Goal: Task Accomplishment & Management: Manage account settings

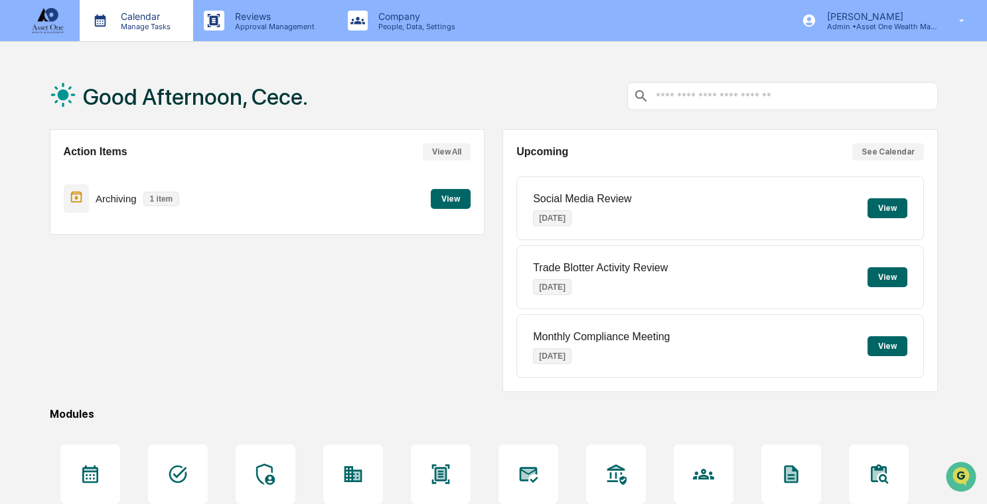
click at [162, 39] on div "Calendar Manage Tasks" at bounding box center [136, 20] width 113 height 41
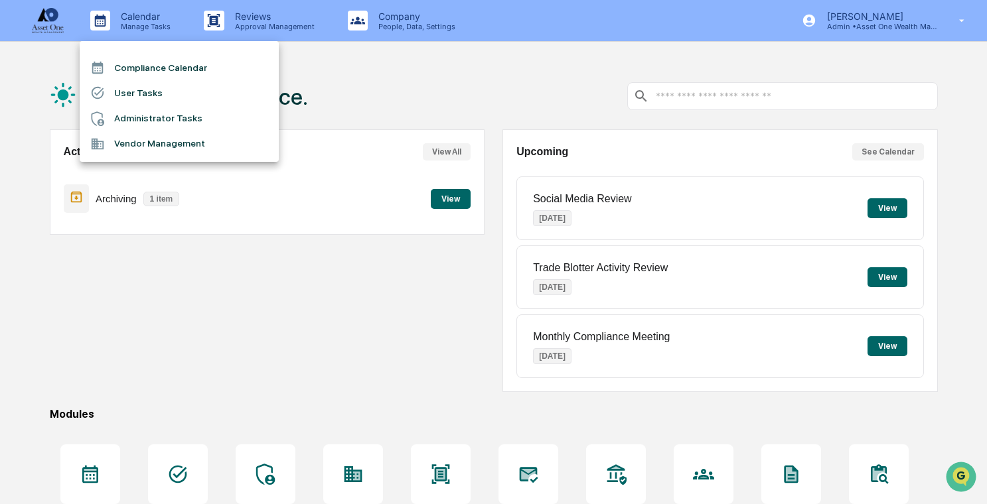
click at [188, 113] on li "Administrator Tasks" at bounding box center [179, 118] width 199 height 25
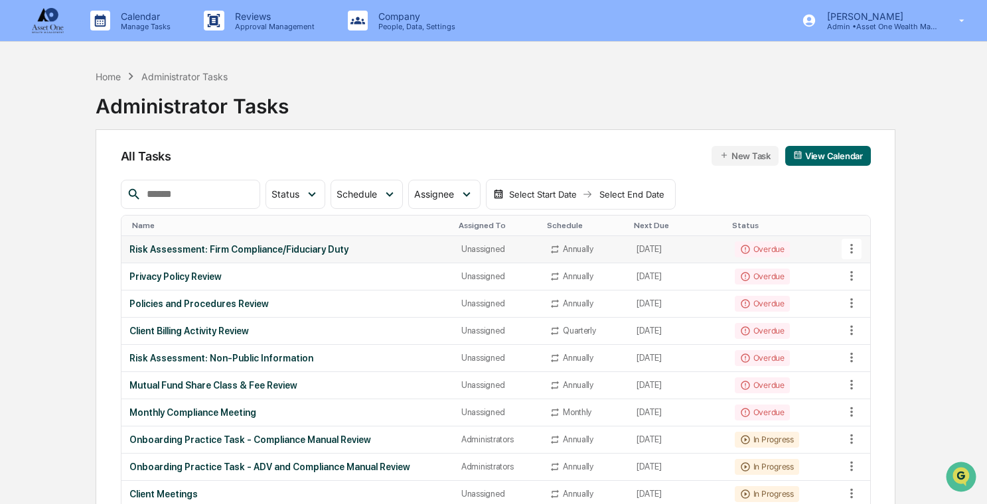
click at [849, 254] on icon at bounding box center [851, 249] width 15 height 15
click at [723, 261] on div at bounding box center [493, 252] width 987 height 504
click at [848, 244] on icon at bounding box center [851, 249] width 15 height 15
click at [861, 270] on li "View Task" at bounding box center [895, 272] width 106 height 25
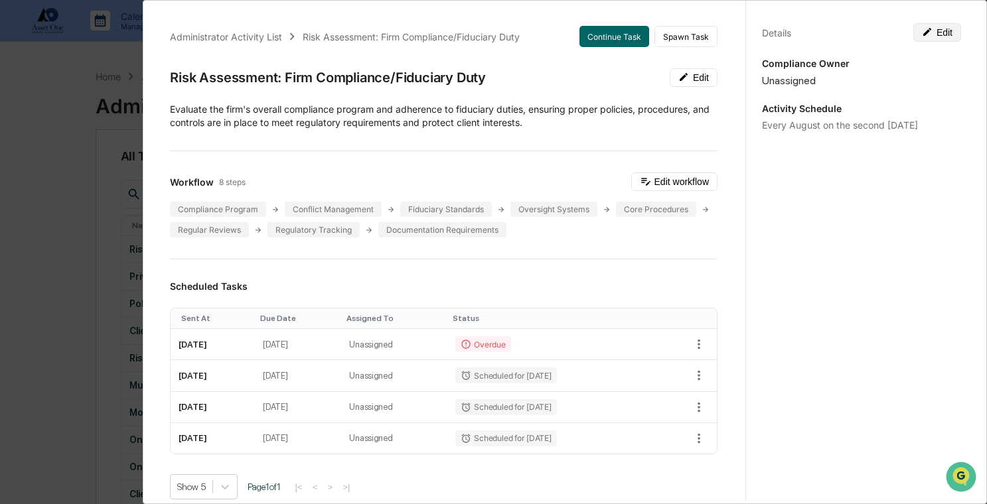
click at [917, 37] on button "Edit" at bounding box center [937, 32] width 48 height 19
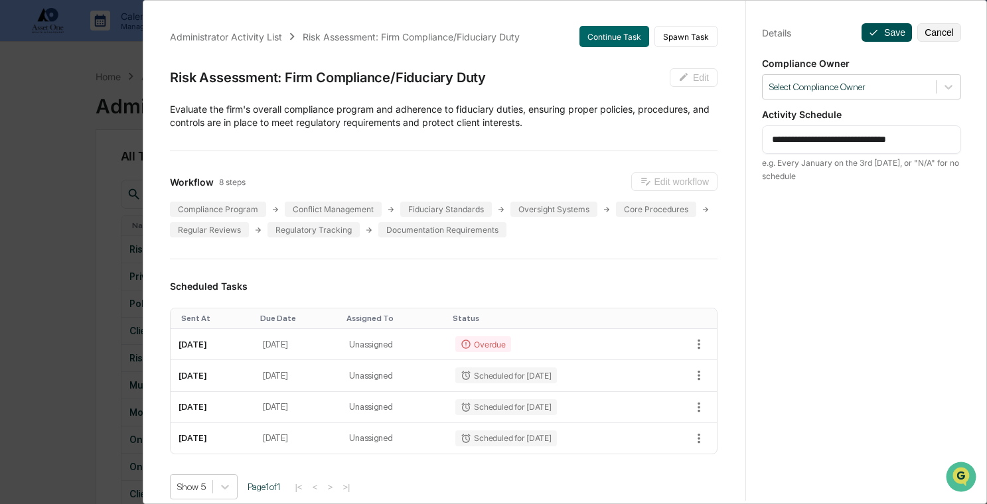
click at [883, 33] on button "Save" at bounding box center [887, 32] width 50 height 19
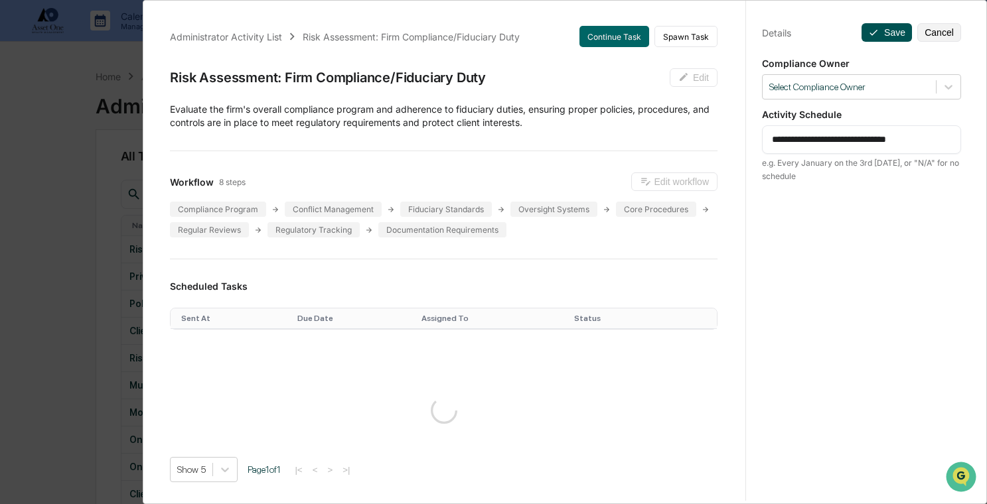
click at [883, 31] on button "Save" at bounding box center [887, 32] width 50 height 19
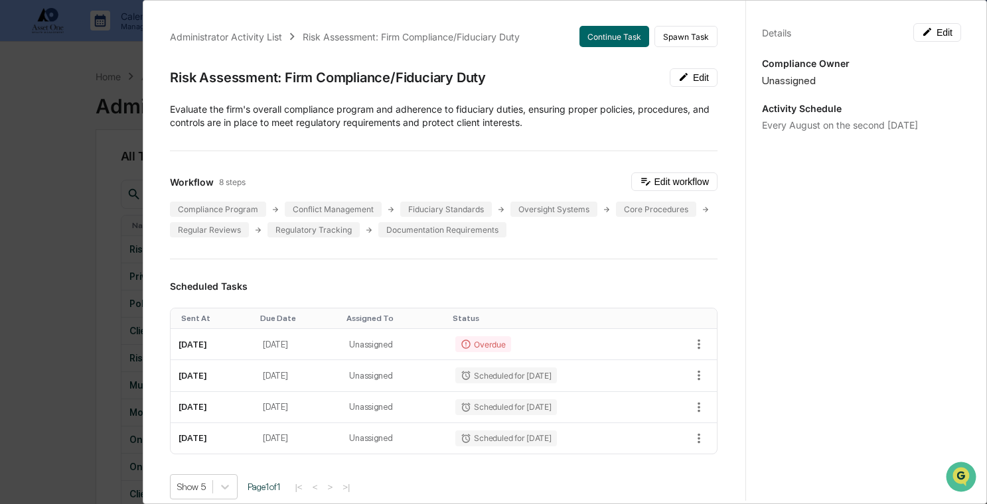
click at [44, 139] on div "Administrator Activity List Risk Assessment: Firm Compliance/Fiduciary Duty Con…" at bounding box center [493, 252] width 987 height 504
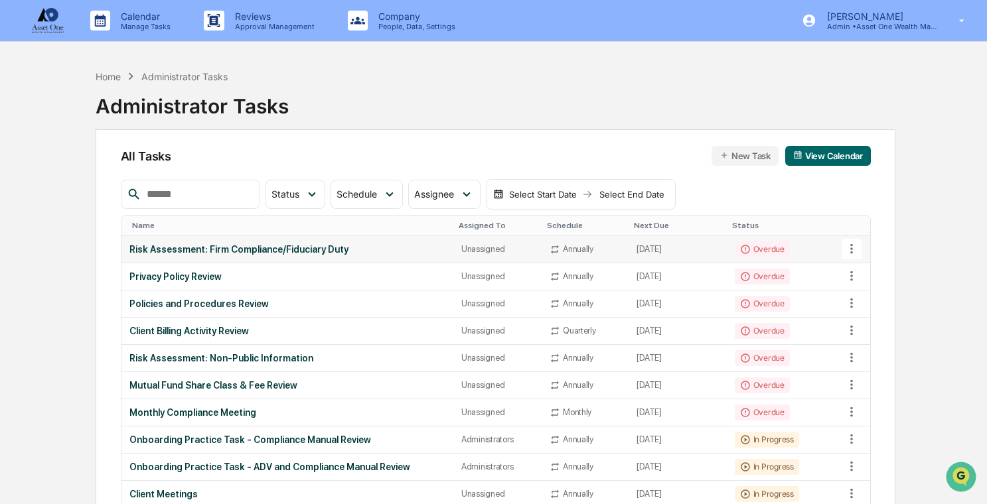
click at [274, 252] on div "Risk Assessment: Firm Compliance/Fiduciary Duty" at bounding box center [287, 249] width 316 height 11
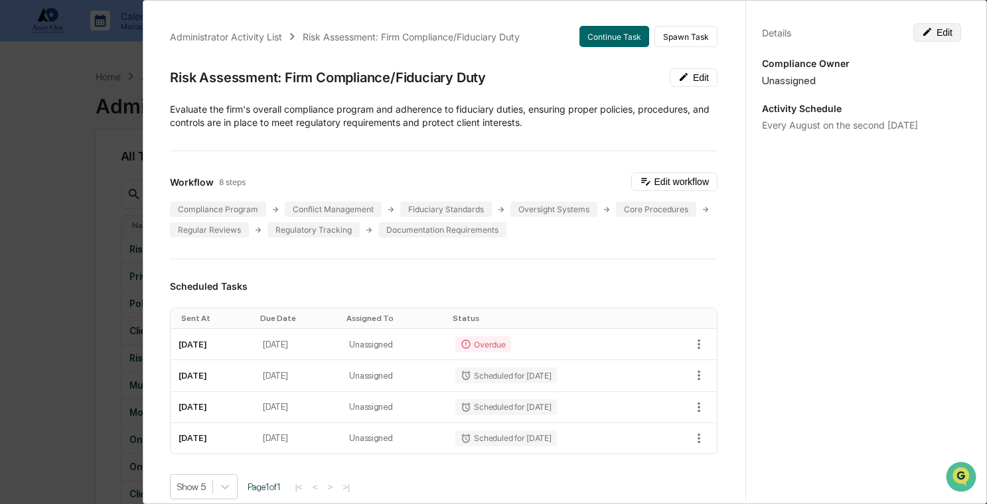
click at [923, 30] on icon at bounding box center [927, 32] width 11 height 11
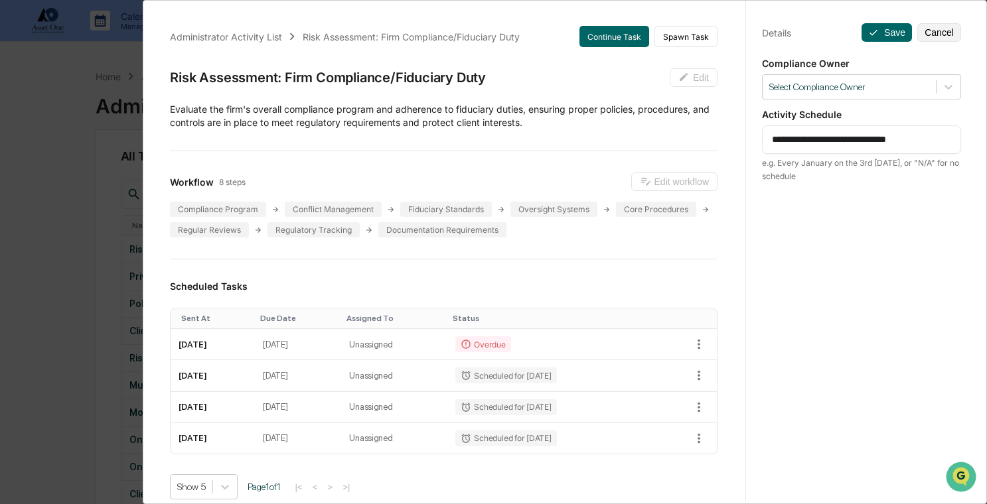
click at [105, 210] on div "Administrator Activity List Risk Assessment: Firm Compliance/Fiduciary Duty Con…" at bounding box center [493, 252] width 987 height 504
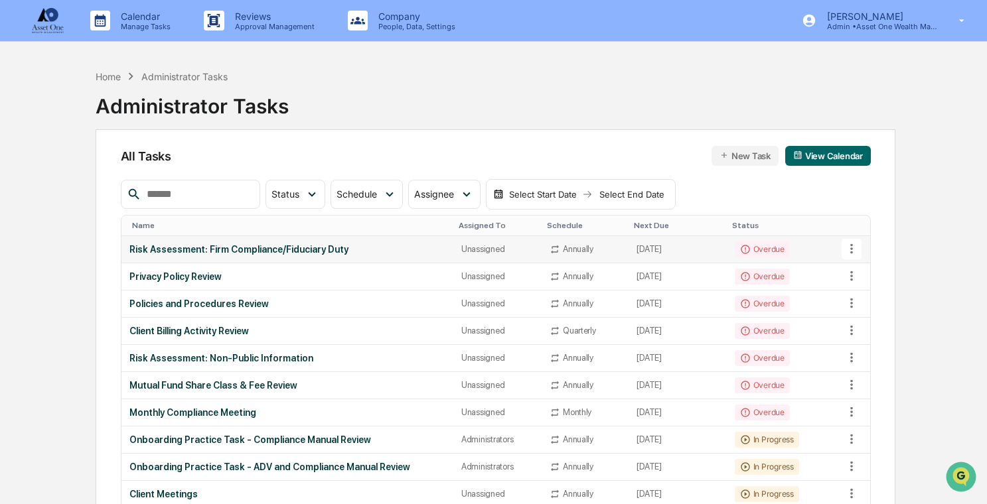
click at [280, 249] on div "Risk Assessment: Firm Compliance/Fiduciary Duty" at bounding box center [287, 249] width 316 height 11
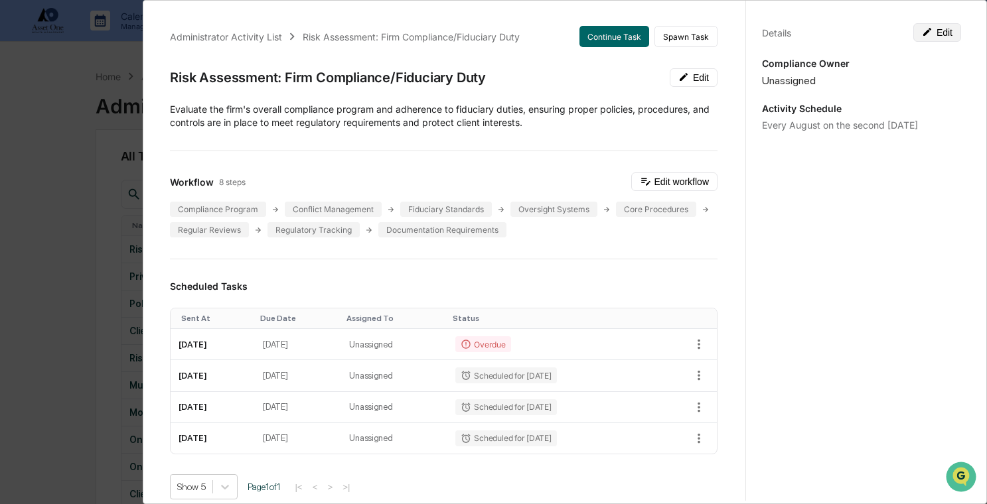
click at [946, 29] on button "Edit" at bounding box center [937, 32] width 48 height 19
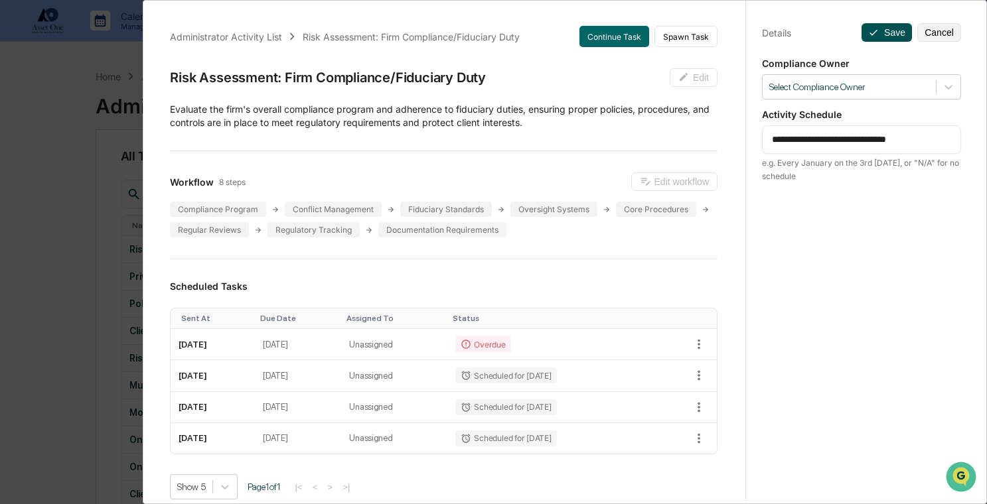
click at [884, 35] on button "Save" at bounding box center [887, 32] width 50 height 19
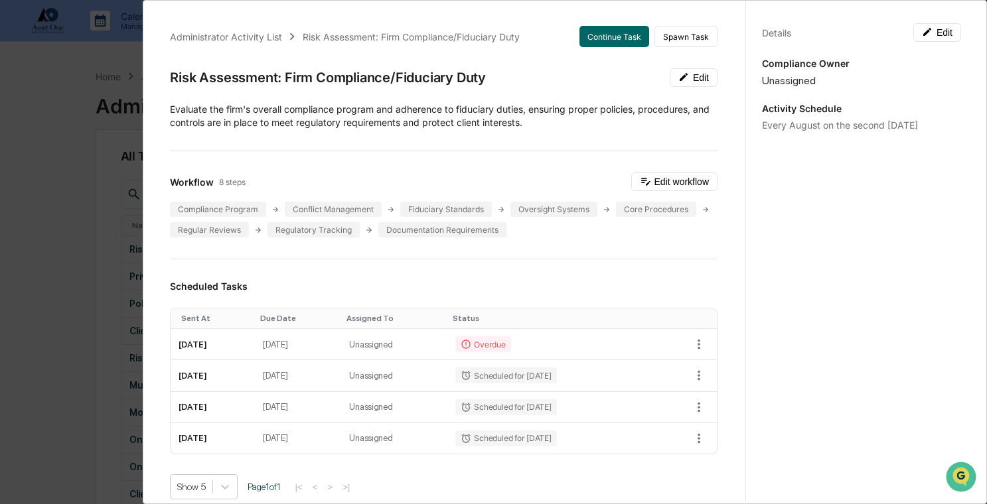
click at [96, 214] on div "Administrator Activity List Risk Assessment: Firm Compliance/Fiduciary Duty Con…" at bounding box center [493, 252] width 987 height 504
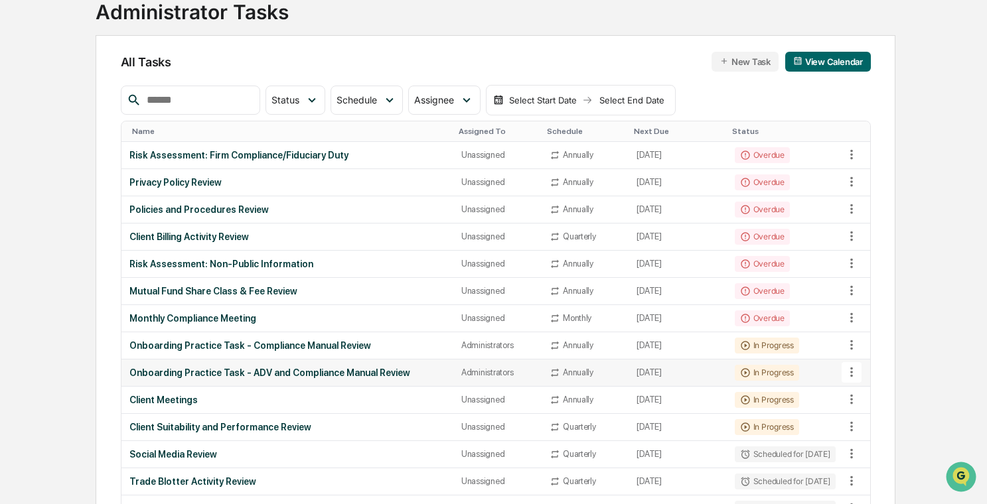
scroll to position [92, 0]
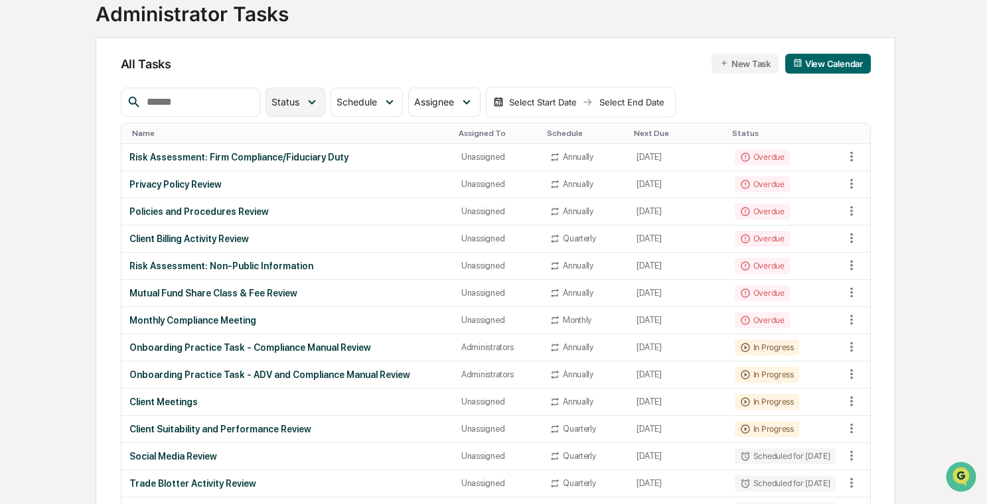
click at [301, 110] on div "Status" at bounding box center [295, 102] width 60 height 29
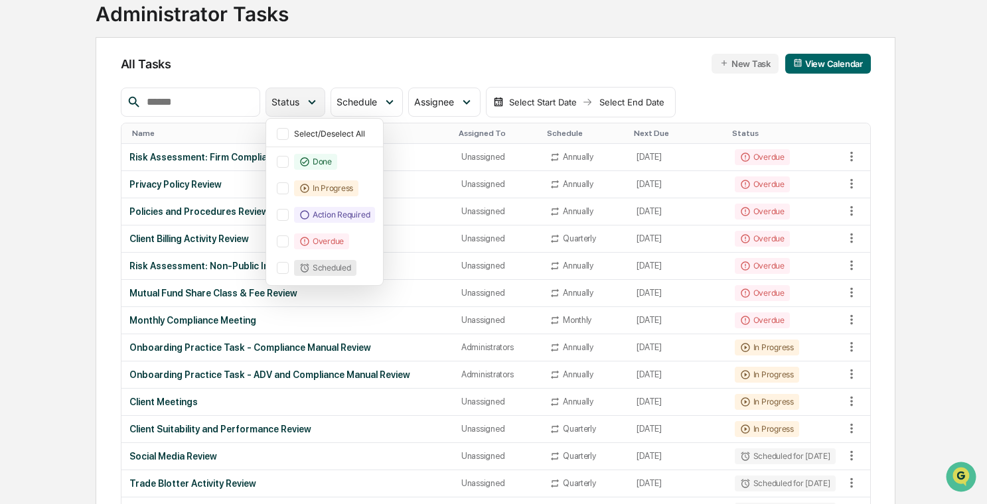
click at [305, 104] on div "Status" at bounding box center [287, 101] width 33 height 11
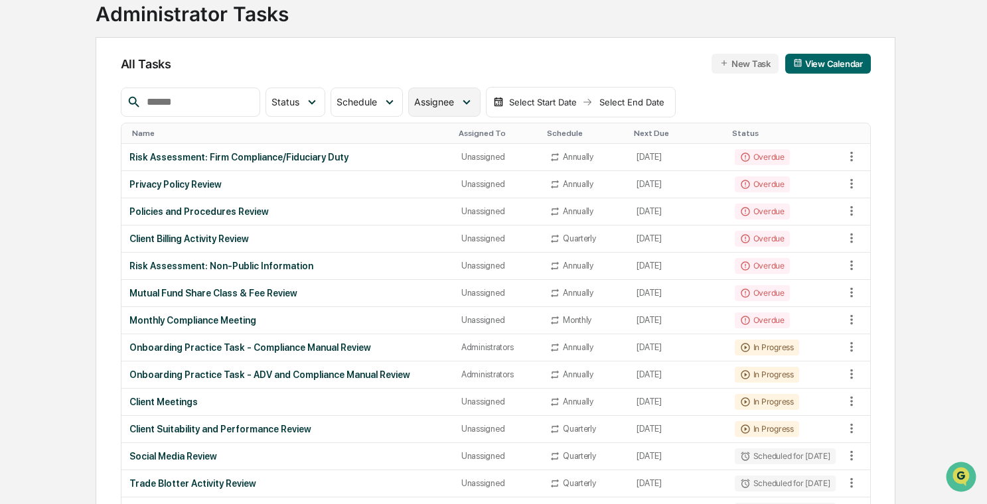
click at [437, 93] on div "Assignee" at bounding box center [444, 102] width 72 height 29
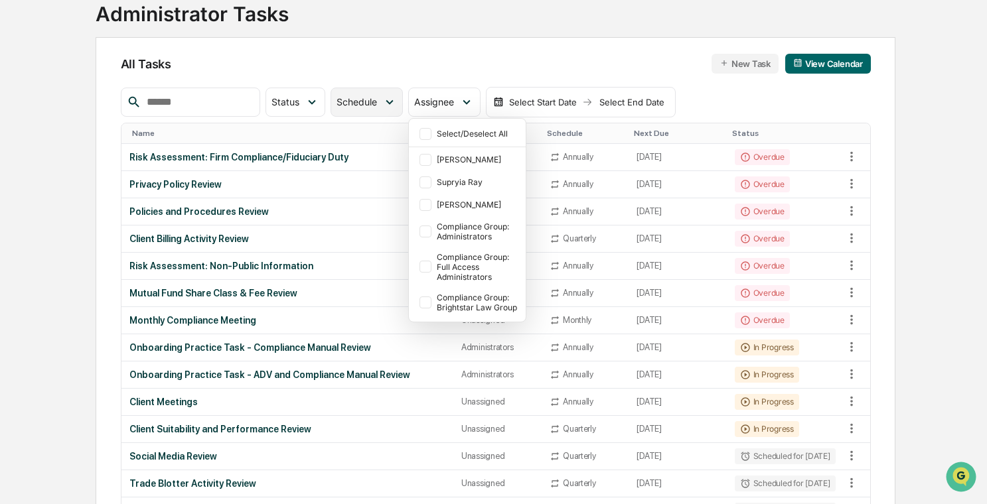
click at [378, 92] on div "Schedule" at bounding box center [367, 102] width 72 height 29
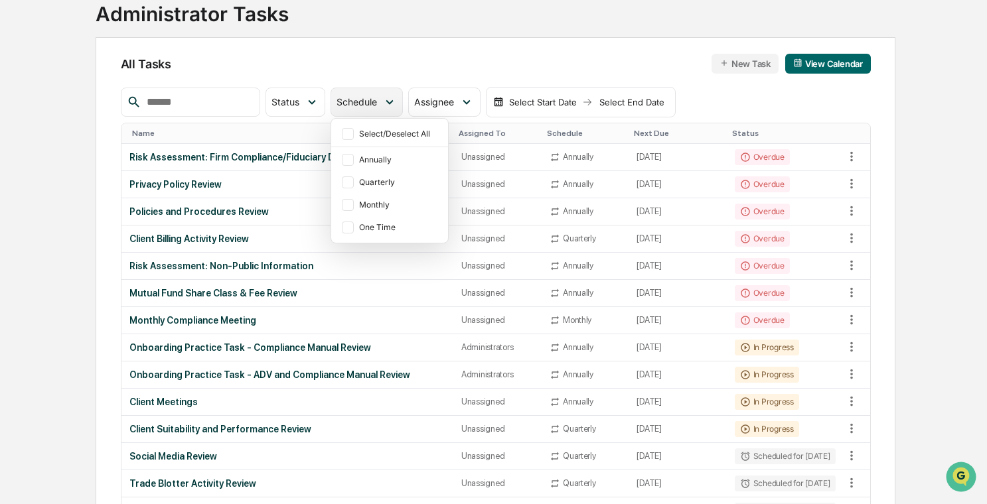
click at [377, 96] on span "Schedule" at bounding box center [357, 101] width 40 height 11
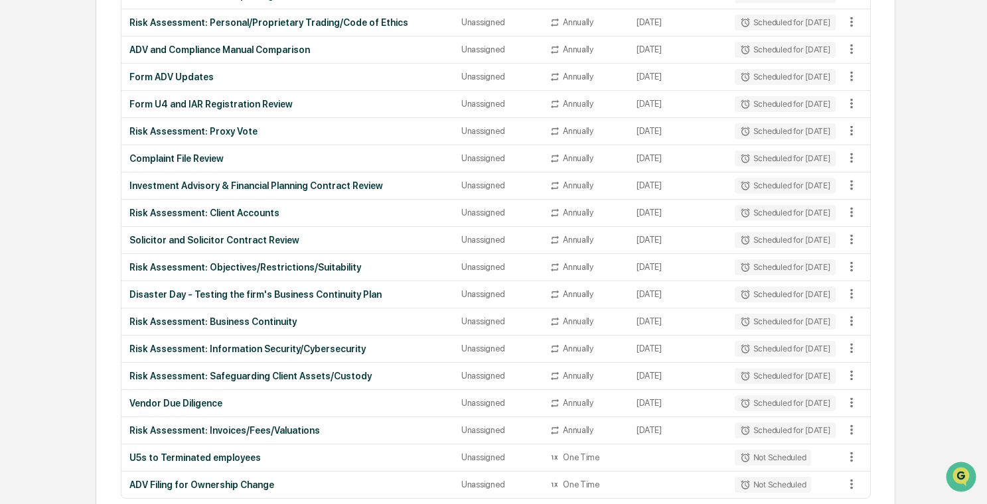
scroll to position [1154, 0]
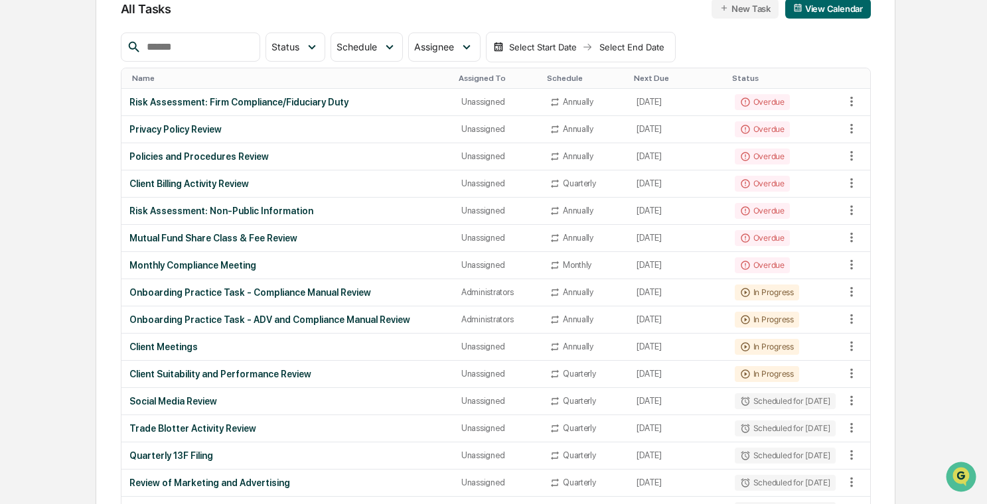
scroll to position [0, 0]
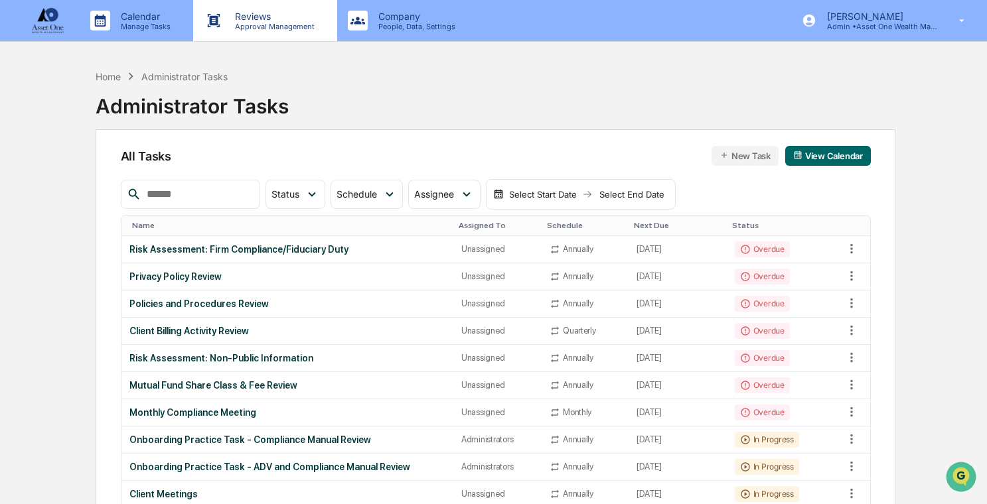
click at [257, 22] on p "Approval Management" at bounding box center [272, 26] width 97 height 9
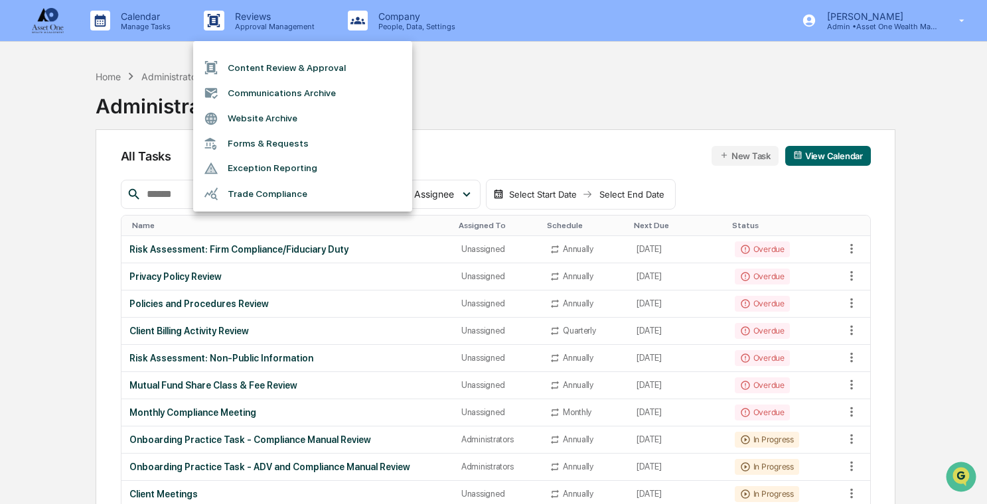
click at [293, 123] on li "Website Archive" at bounding box center [302, 118] width 219 height 25
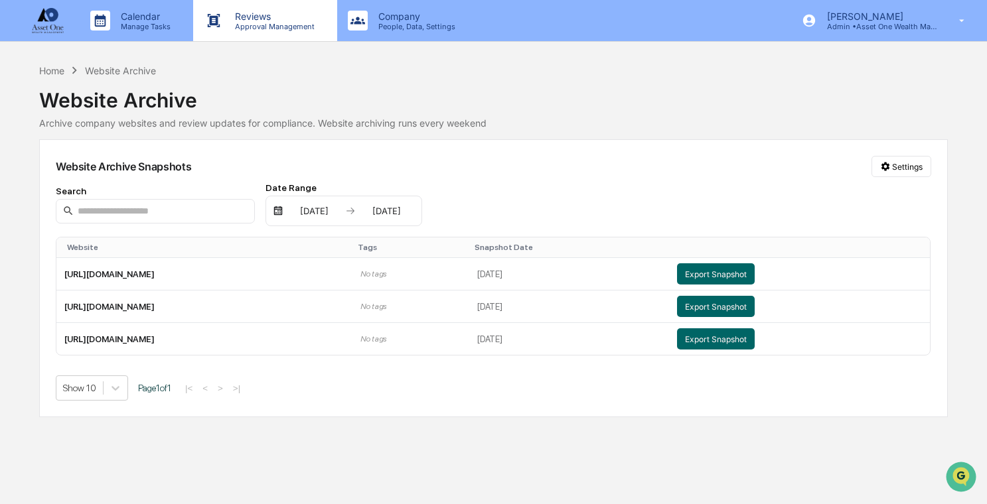
click at [262, 30] on p "Approval Management" at bounding box center [272, 26] width 97 height 9
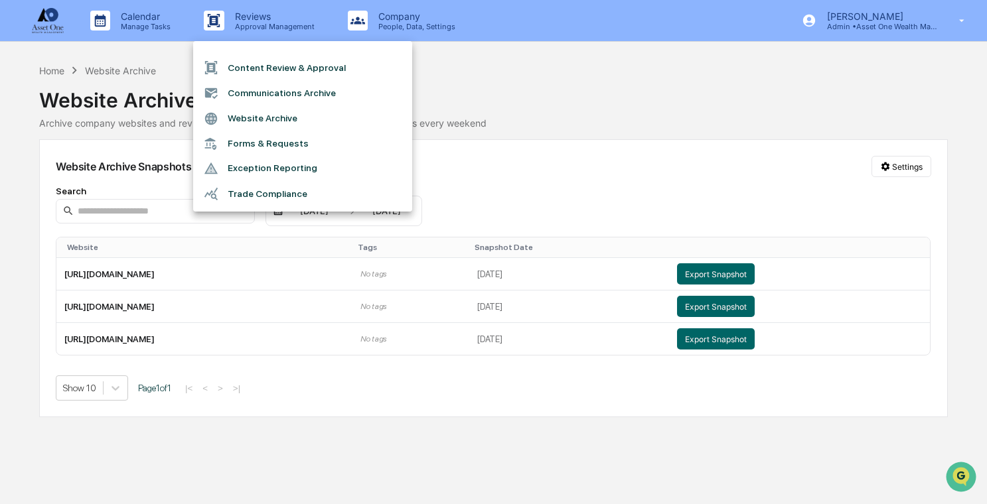
click at [410, 31] on div at bounding box center [493, 252] width 987 height 504
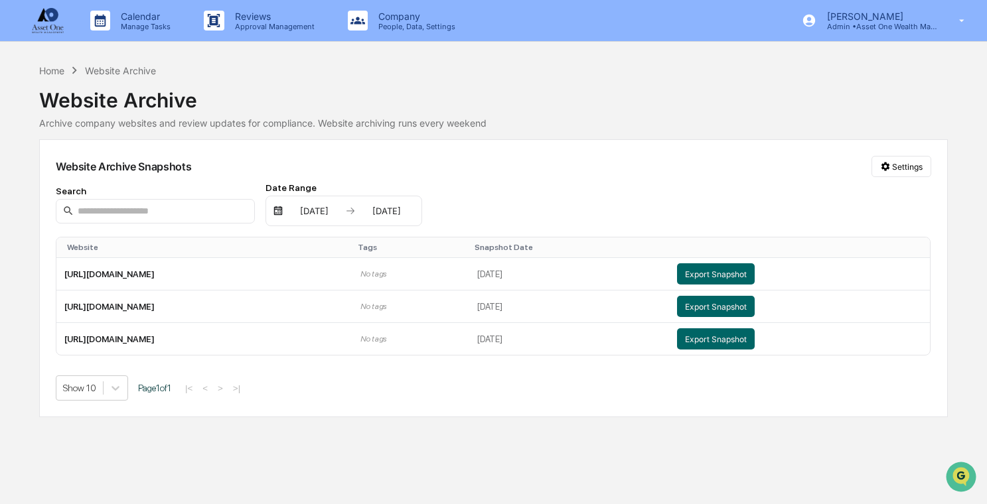
click at [410, 23] on p "People, Data, Settings" at bounding box center [415, 26] width 94 height 9
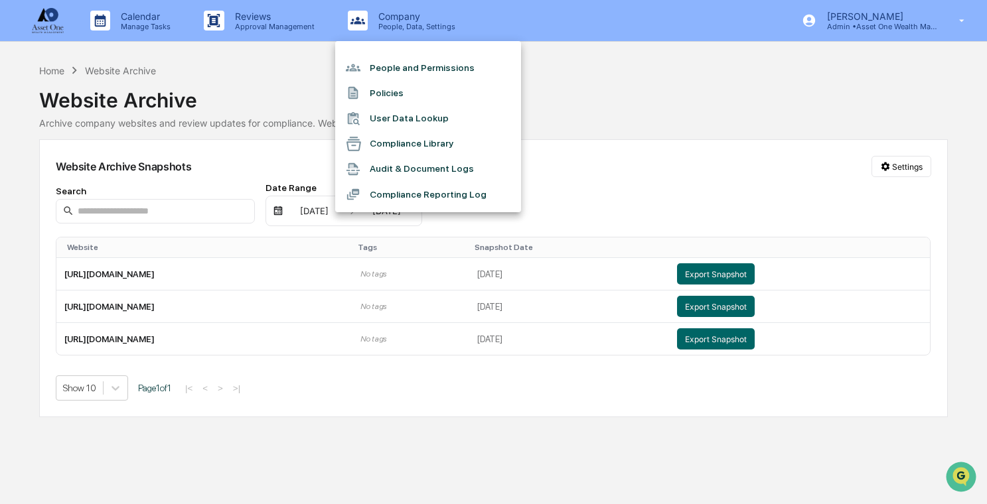
click at [433, 169] on li "Audit & Document Logs" at bounding box center [428, 169] width 186 height 25
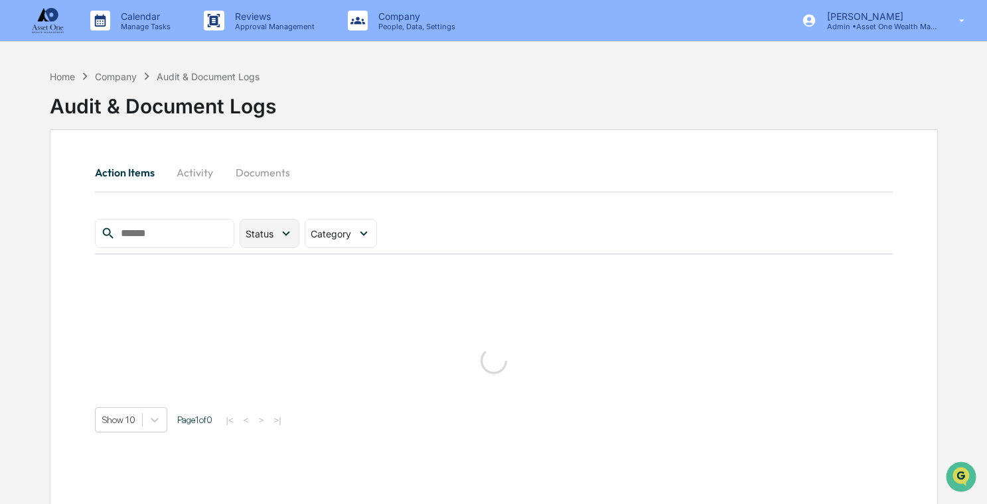
click at [271, 235] on span "Status" at bounding box center [260, 233] width 28 height 11
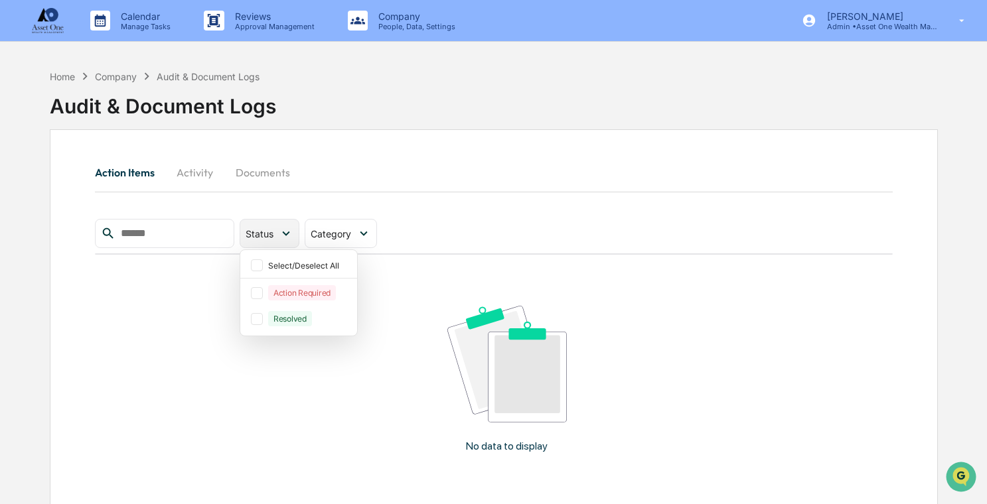
click at [273, 233] on span "Status" at bounding box center [260, 233] width 28 height 11
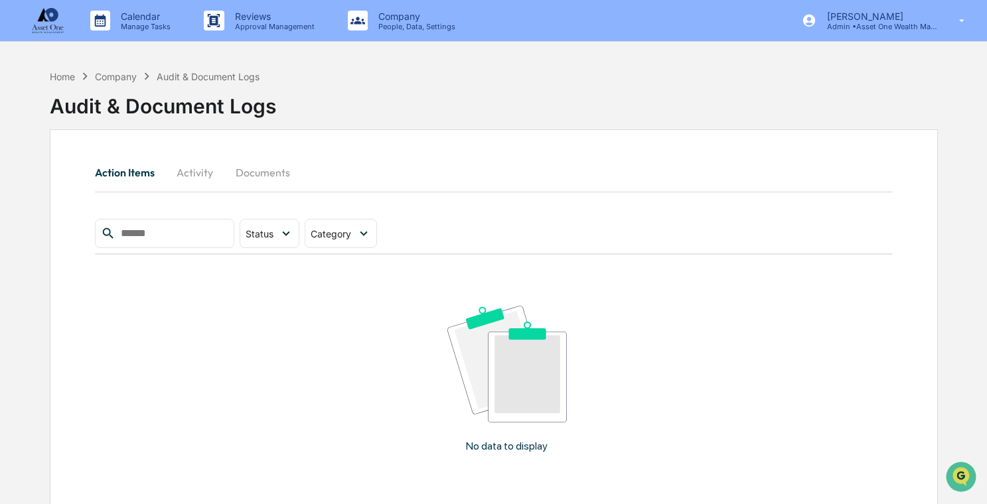
click at [194, 174] on button "Activity" at bounding box center [195, 173] width 60 height 32
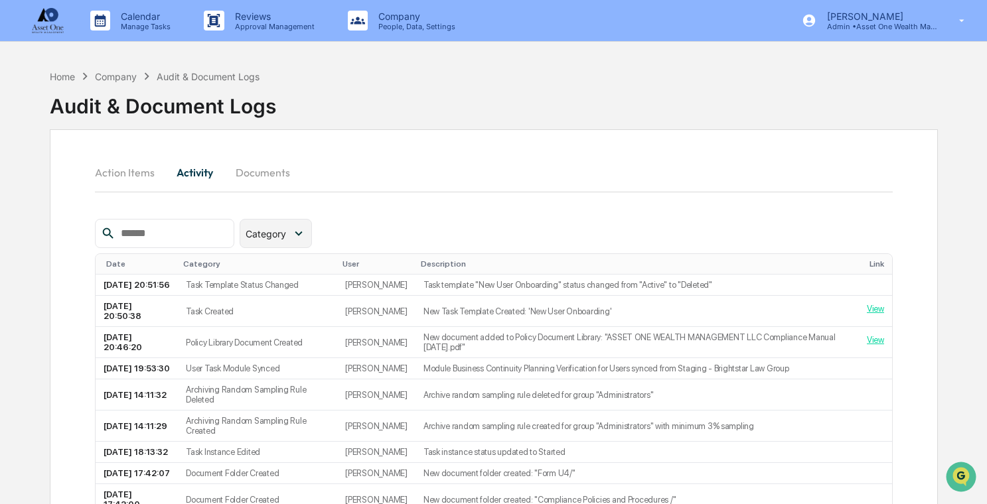
click at [283, 231] on span "Category" at bounding box center [266, 233] width 40 height 11
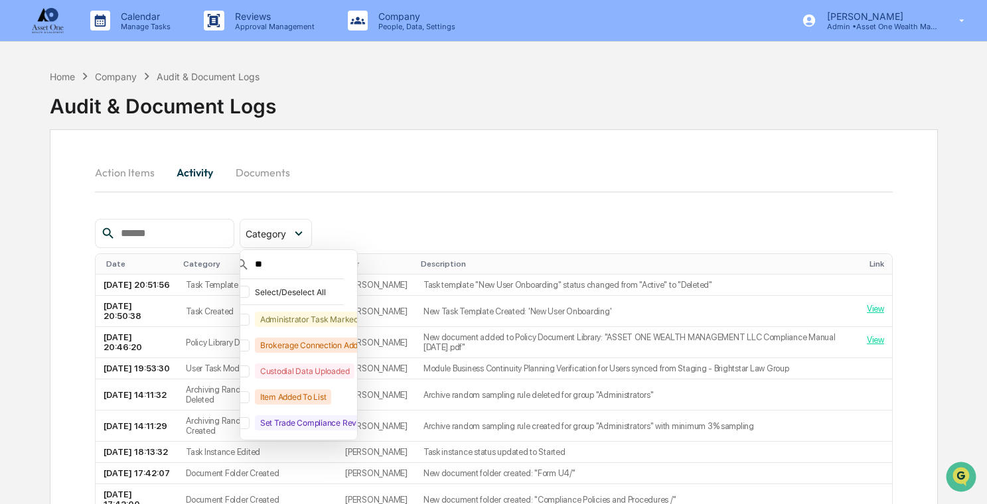
scroll to position [0, 13]
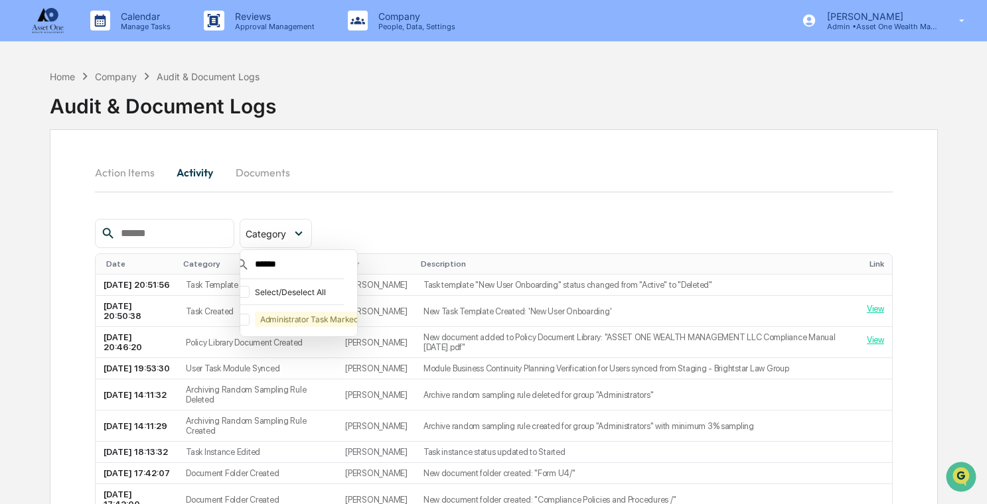
type input "*******"
drag, startPoint x: 307, startPoint y: 263, endPoint x: 233, endPoint y: 263, distance: 74.3
click at [233, 263] on div "Category ******* Select/Deselect All Administrator Task Marked Completed Date C…" at bounding box center [494, 400] width 798 height 363
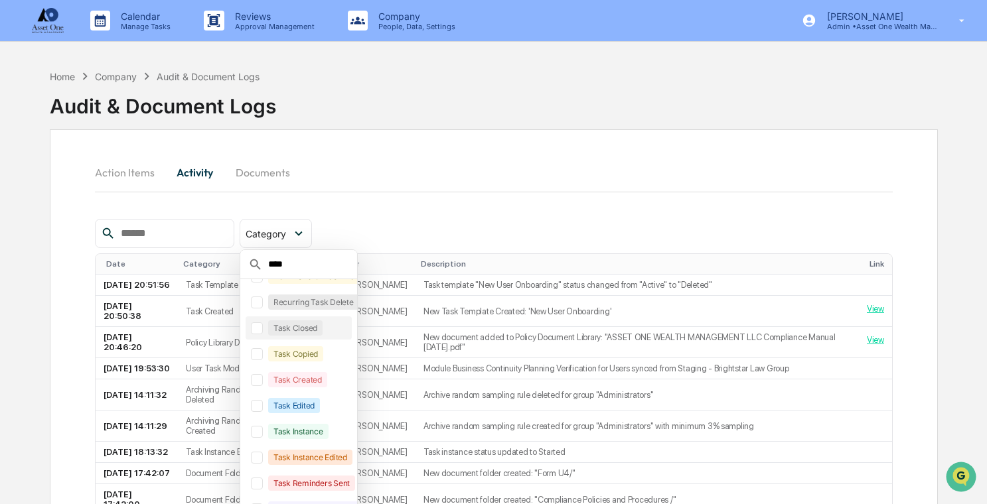
scroll to position [50, 0]
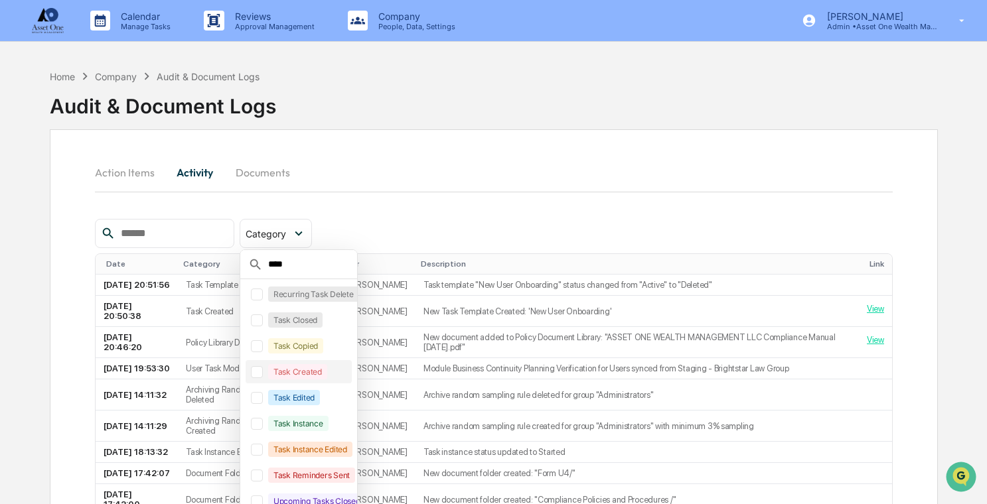
type input "****"
click at [263, 370] on div at bounding box center [257, 372] width 12 height 12
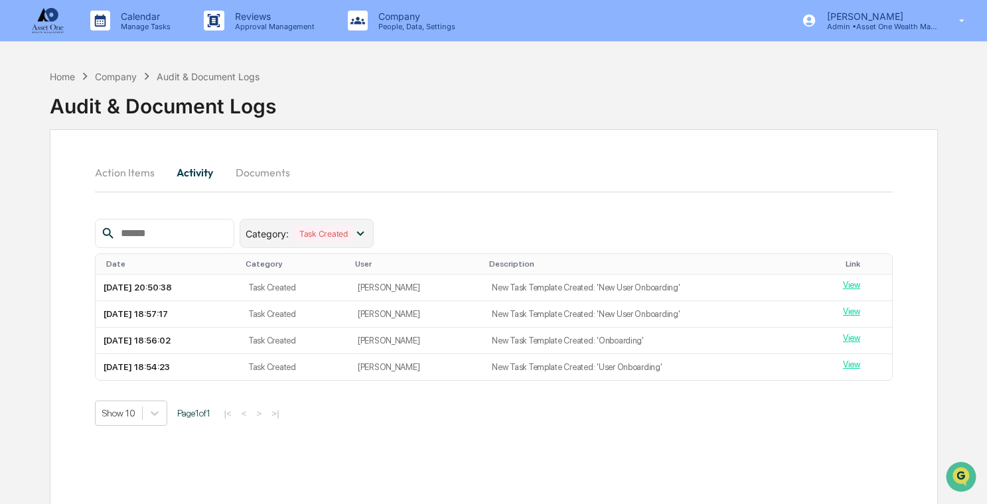
click at [338, 220] on div "Category : Task Created" at bounding box center [307, 233] width 134 height 29
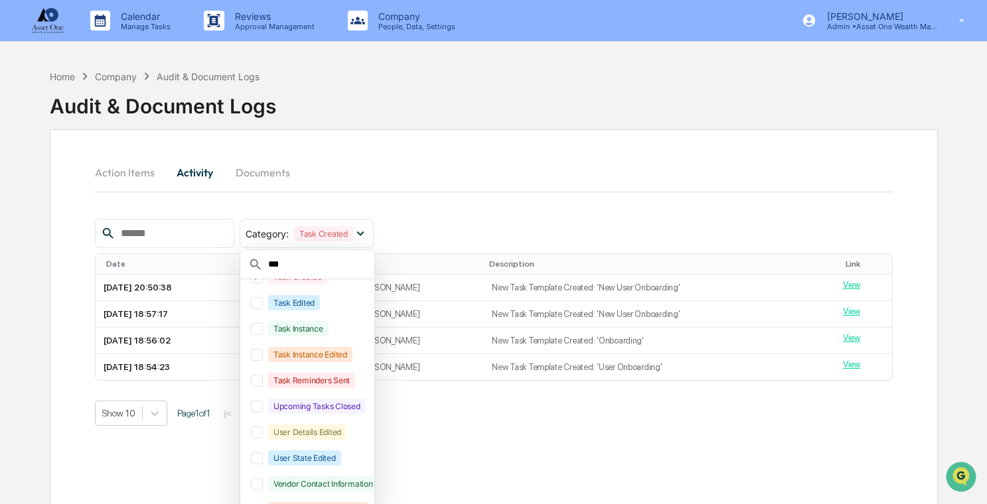
type input "****"
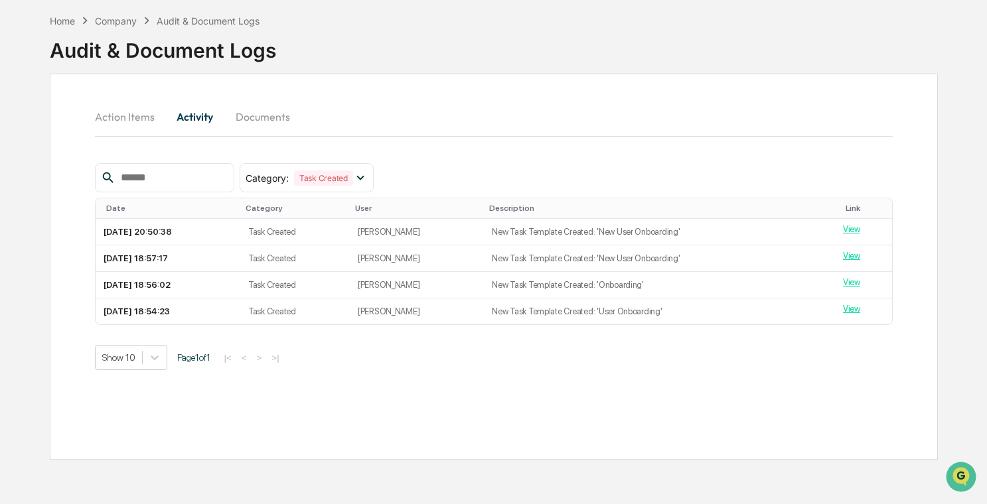
scroll to position [23, 0]
click at [422, 56] on div "Home Company Audit & Document Logs Audit & Document Logs" at bounding box center [494, 40] width 888 height 66
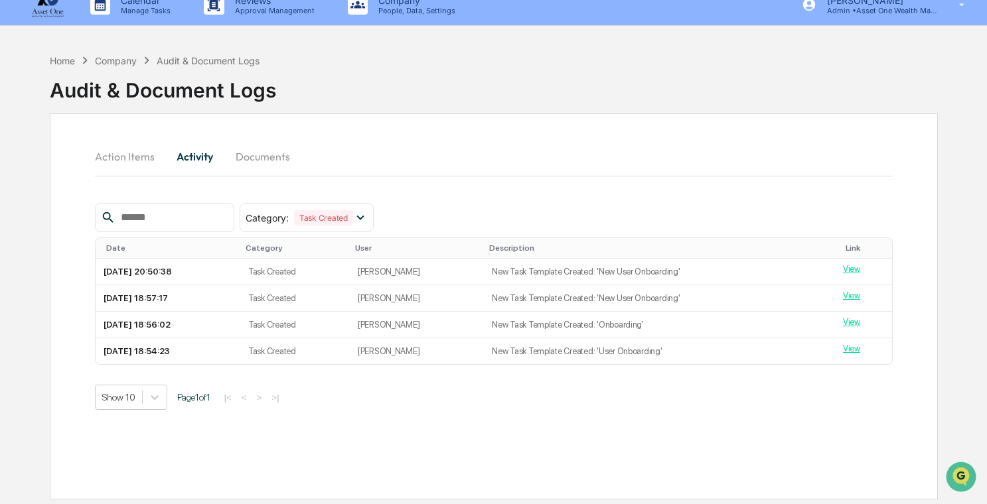
scroll to position [0, 0]
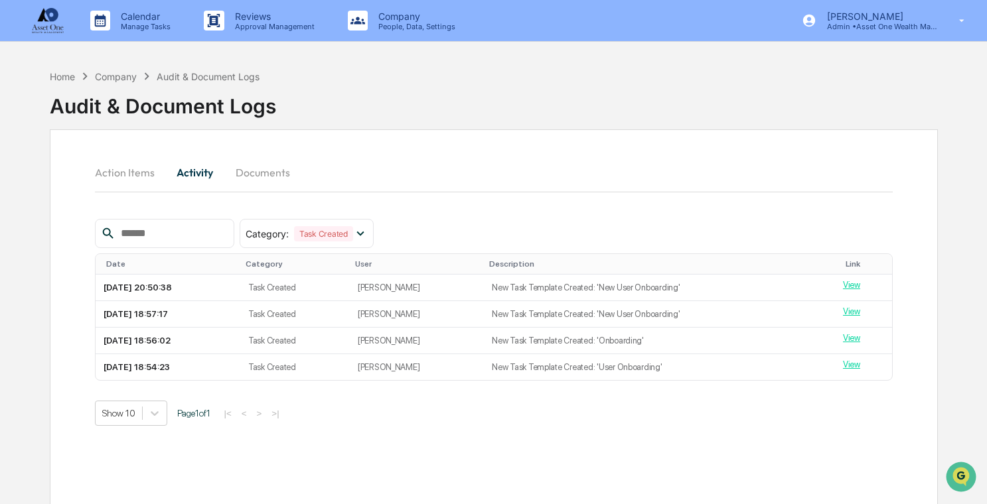
click at [124, 173] on button "Action Items" at bounding box center [130, 173] width 70 height 32
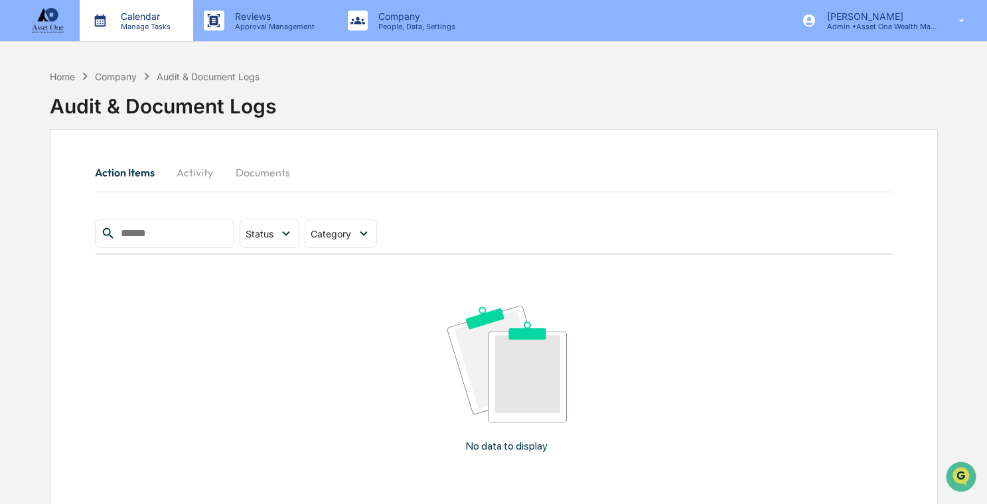
click at [163, 27] on p "Manage Tasks" at bounding box center [143, 26] width 67 height 9
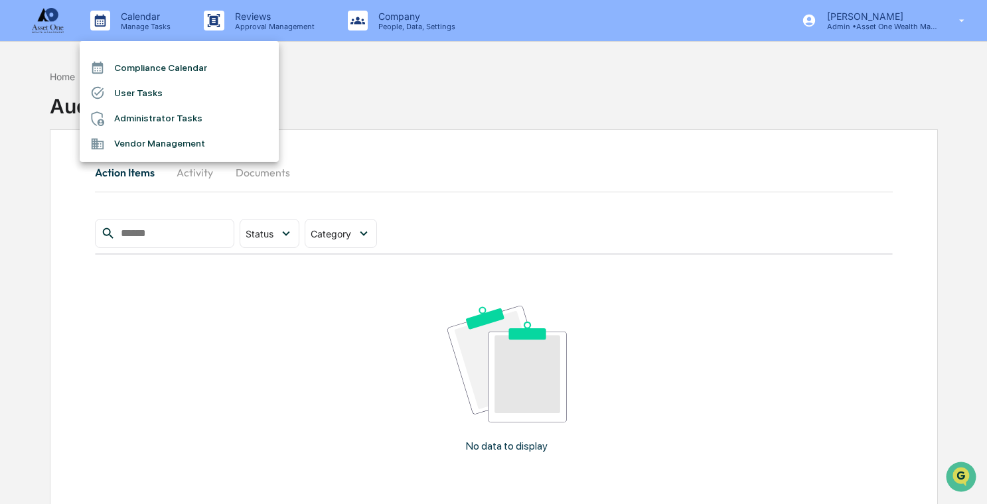
click at [183, 119] on li "Administrator Tasks" at bounding box center [179, 118] width 199 height 25
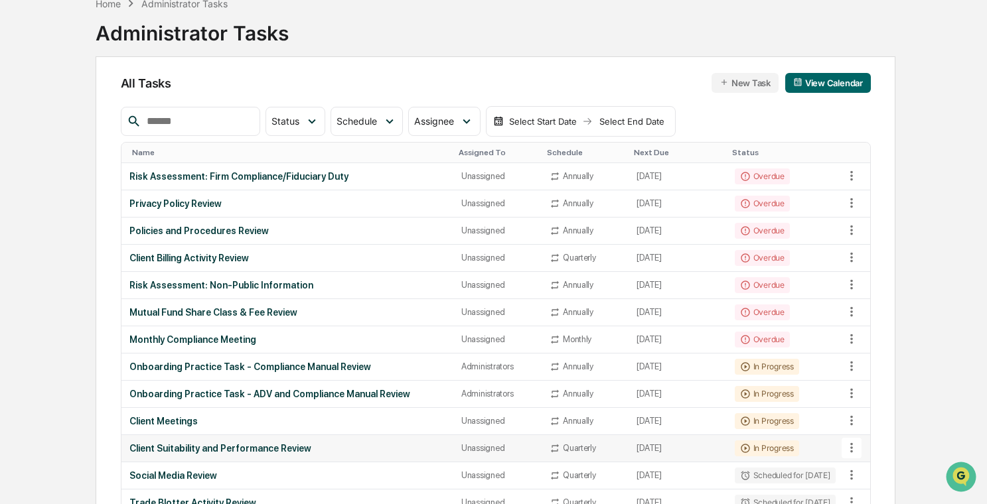
scroll to position [66, 0]
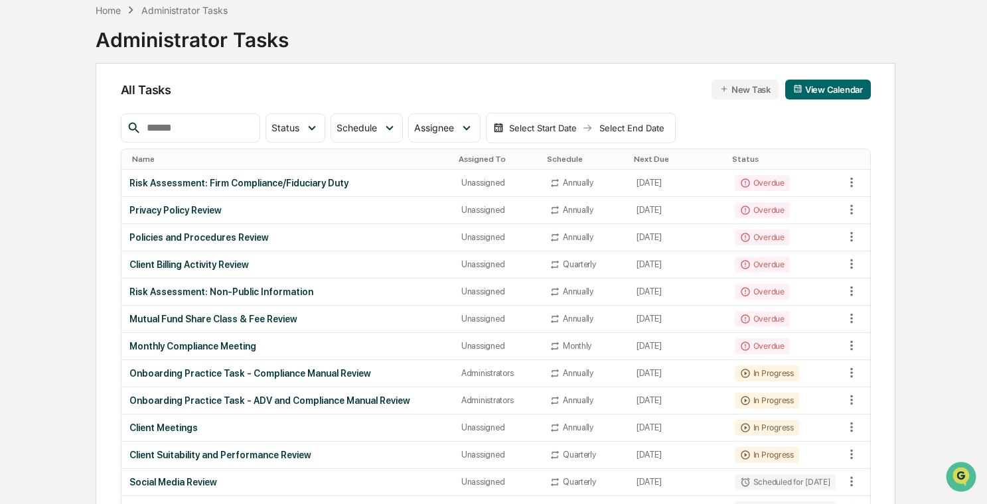
click at [220, 131] on input "text" at bounding box center [197, 127] width 113 height 17
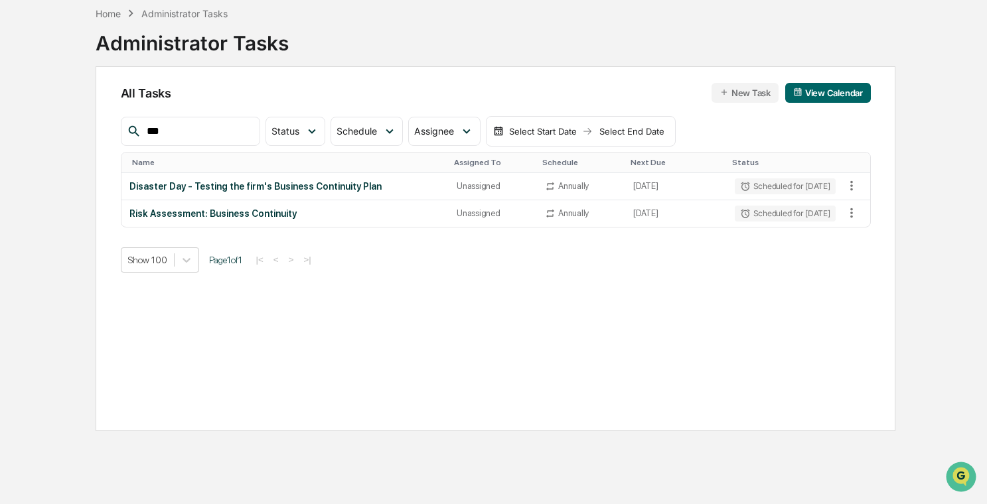
click at [156, 131] on input "***" at bounding box center [197, 131] width 113 height 17
click at [172, 131] on input "***" at bounding box center [197, 131] width 113 height 17
type input "**********"
drag, startPoint x: 246, startPoint y: 133, endPoint x: 122, endPoint y: 126, distance: 123.6
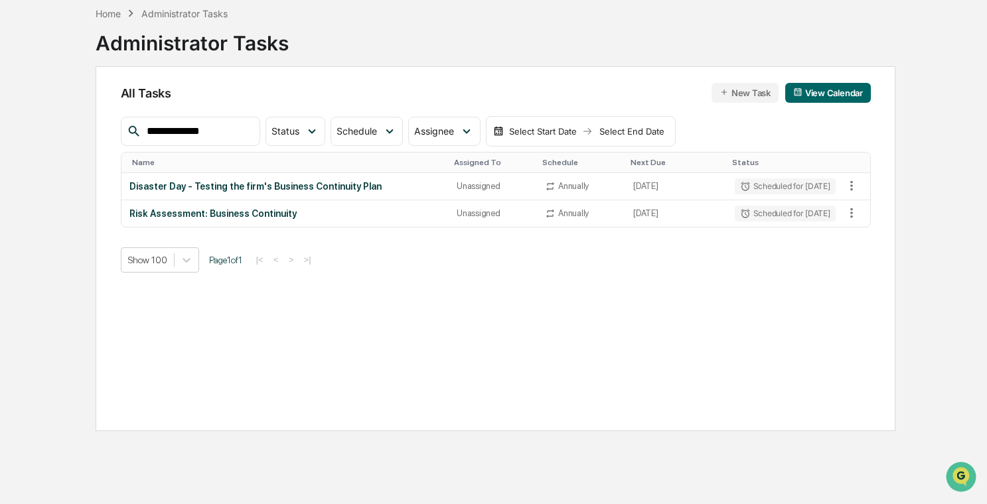
click at [122, 126] on div "**********" at bounding box center [190, 131] width 139 height 29
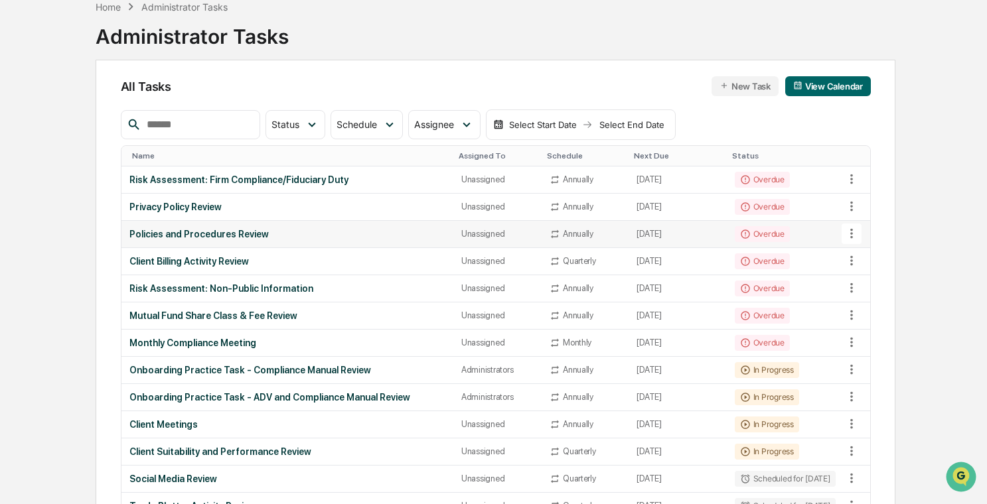
scroll to position [64, 0]
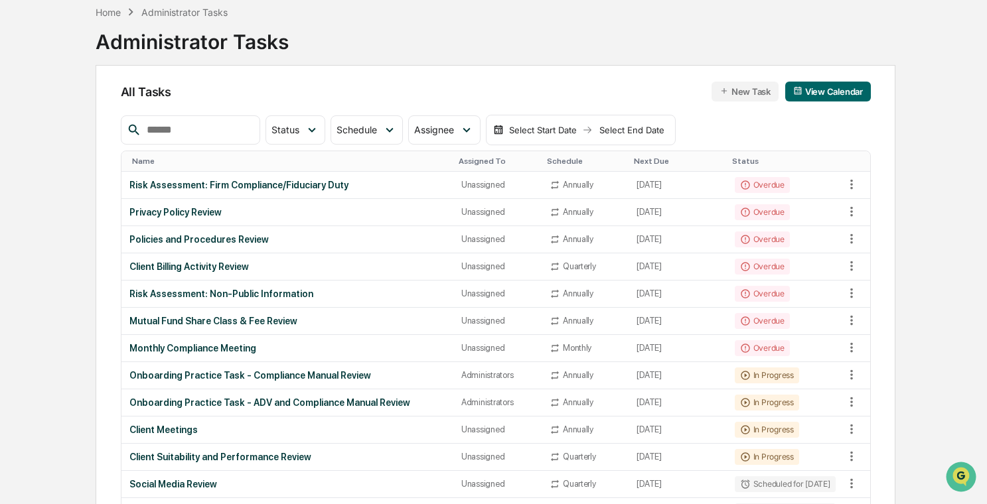
click at [210, 127] on input "text" at bounding box center [197, 129] width 113 height 17
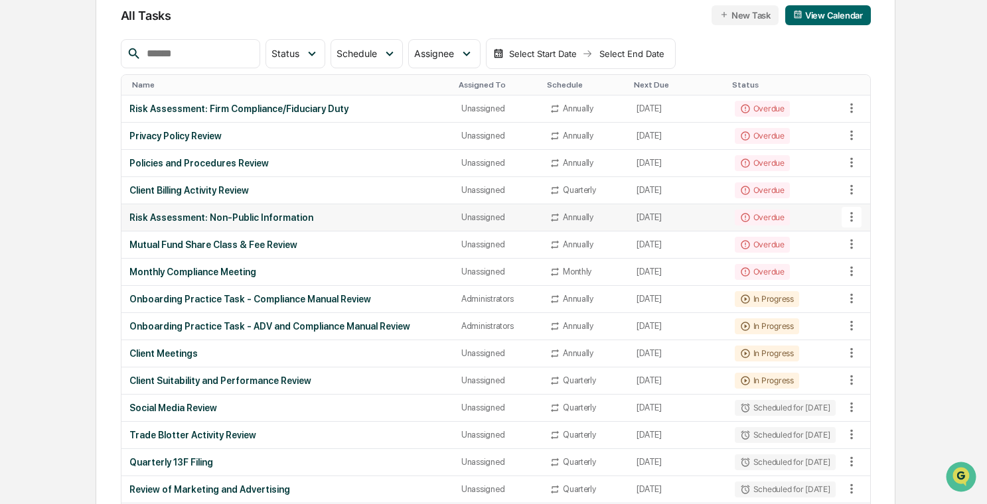
scroll to position [140, 0]
click at [286, 245] on div "Mutual Fund Share Class & Fee Review" at bounding box center [287, 245] width 316 height 11
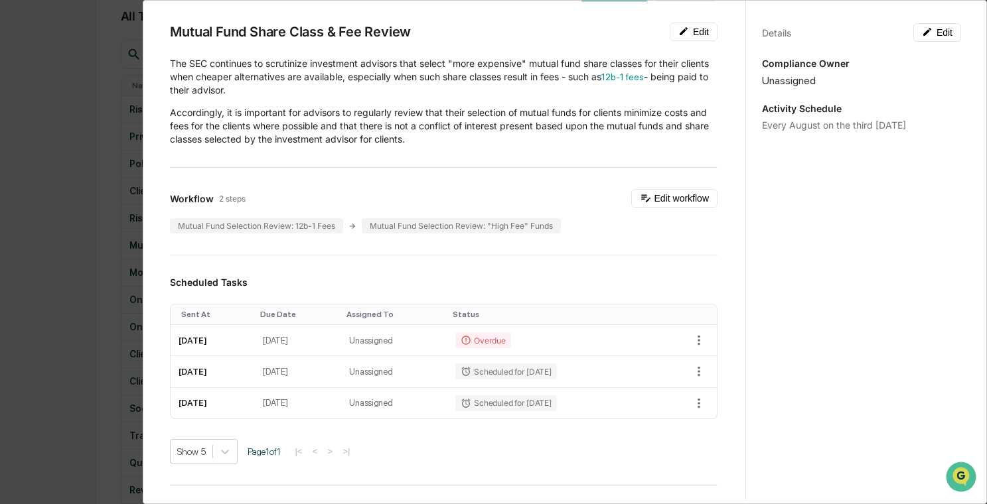
scroll to position [46, 0]
click at [655, 199] on button "Edit workflow" at bounding box center [674, 197] width 86 height 19
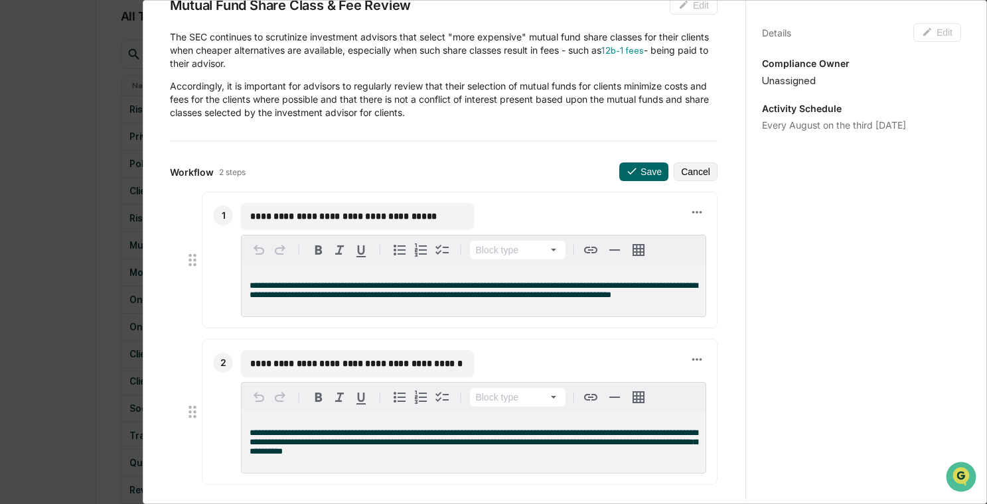
scroll to position [74, 0]
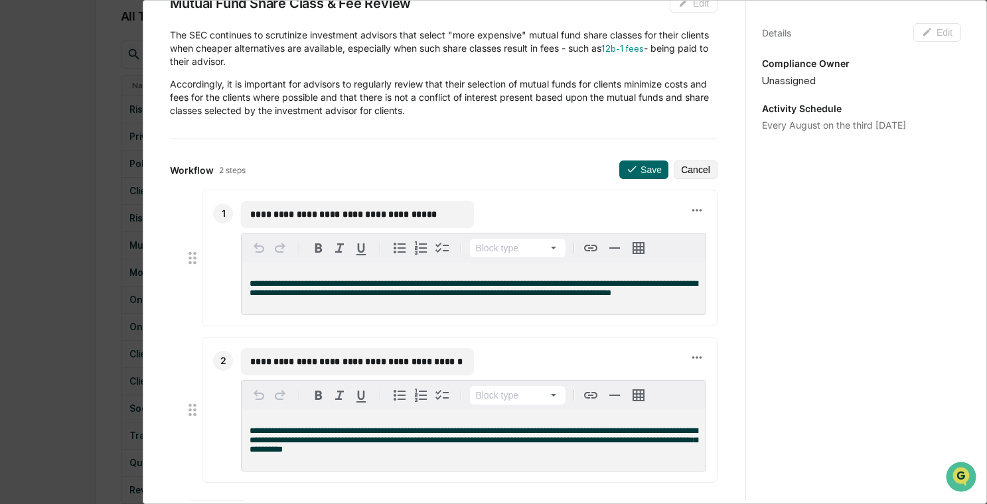
click at [46, 185] on div "**********" at bounding box center [493, 252] width 987 height 504
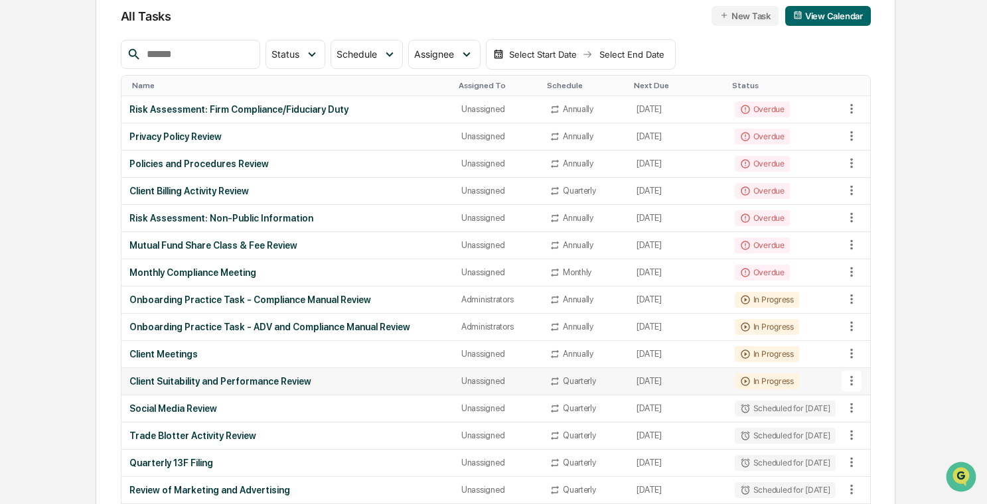
click at [265, 372] on td "Client Suitability and Performance Review" at bounding box center [287, 381] width 332 height 27
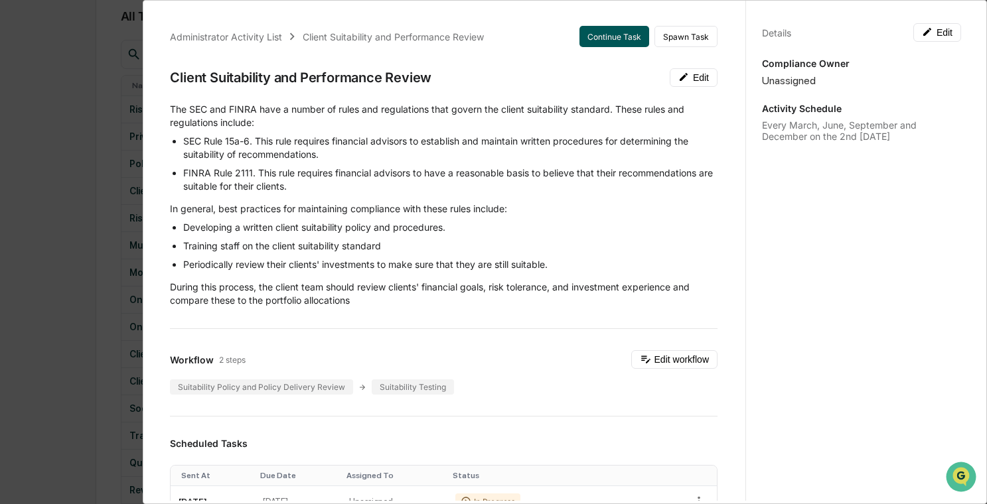
click at [619, 42] on button "Continue Task" at bounding box center [614, 36] width 70 height 21
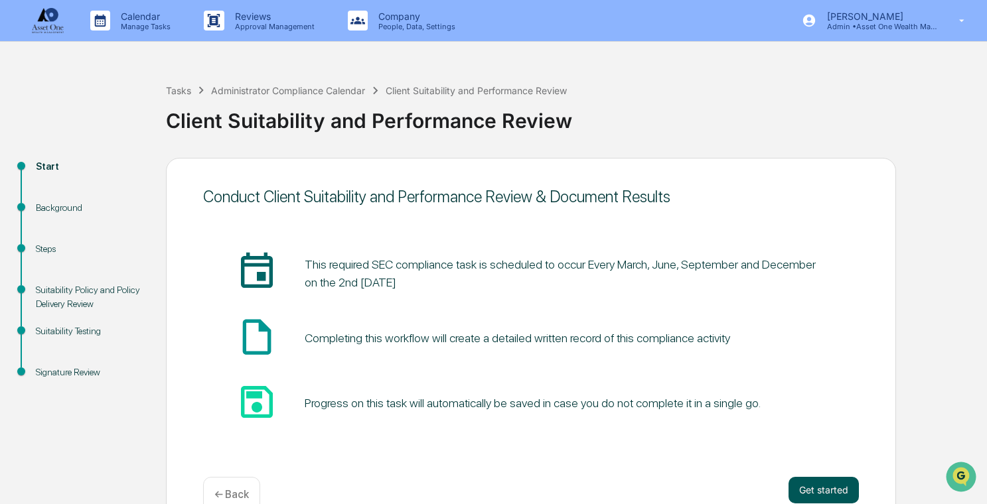
click at [810, 483] on button "Get started" at bounding box center [823, 490] width 70 height 27
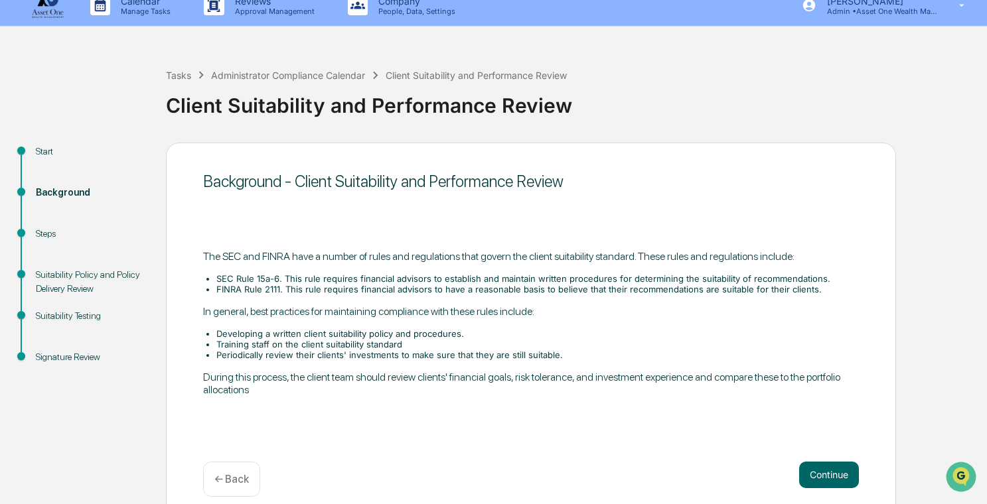
scroll to position [18, 0]
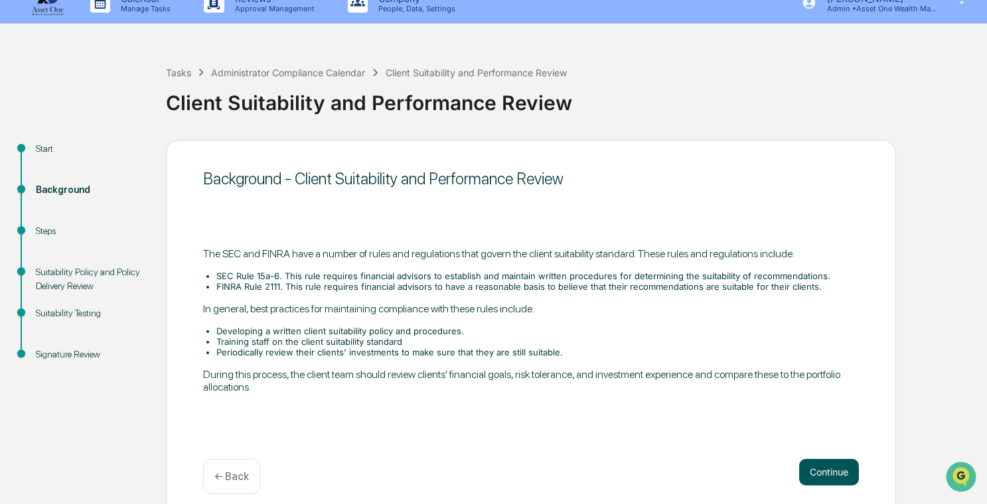
click at [812, 479] on button "Continue" at bounding box center [829, 472] width 60 height 27
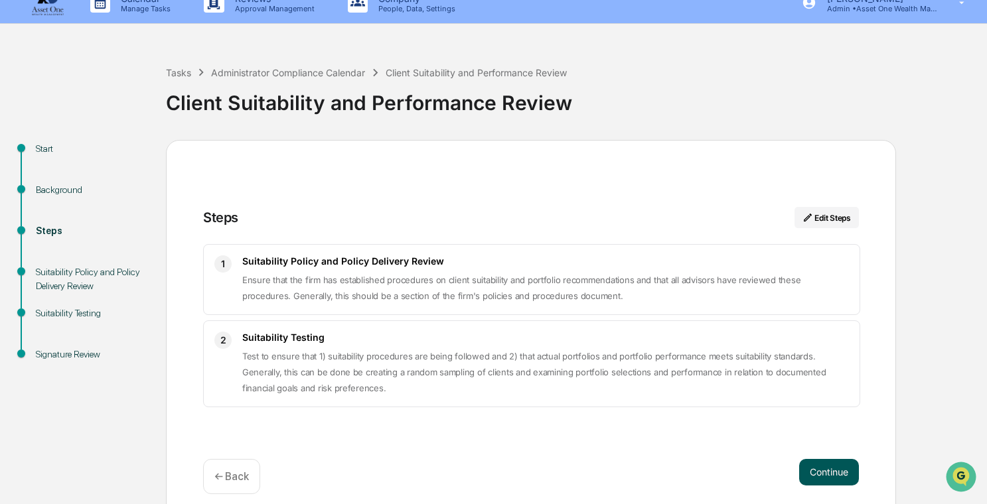
click at [802, 466] on button "Continue" at bounding box center [829, 472] width 60 height 27
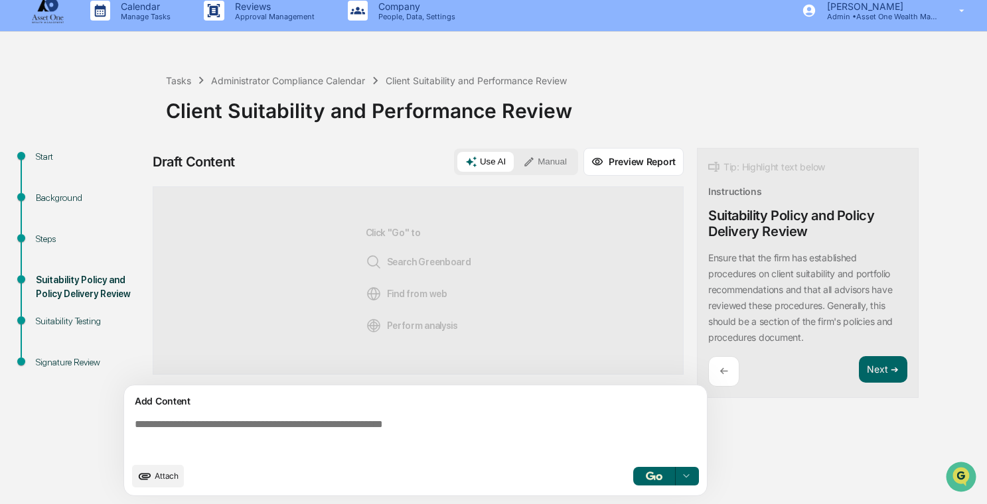
scroll to position [11, 0]
click at [141, 13] on p "Manage Tasks" at bounding box center [143, 16] width 67 height 9
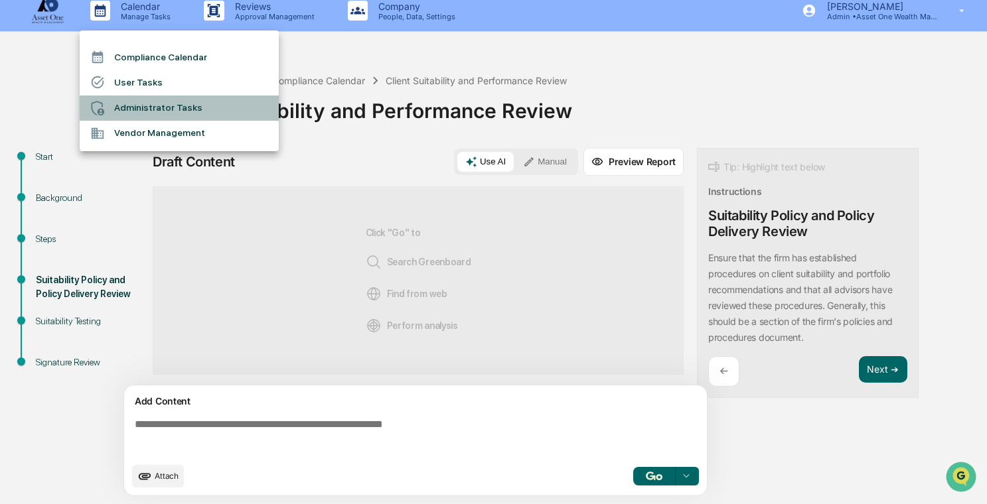
click at [181, 110] on li "Administrator Tasks" at bounding box center [179, 108] width 199 height 25
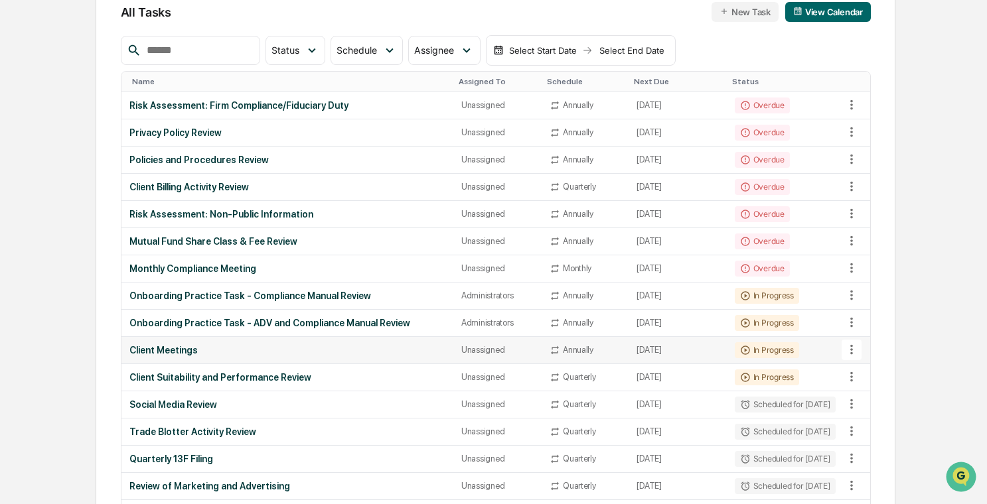
scroll to position [152, 0]
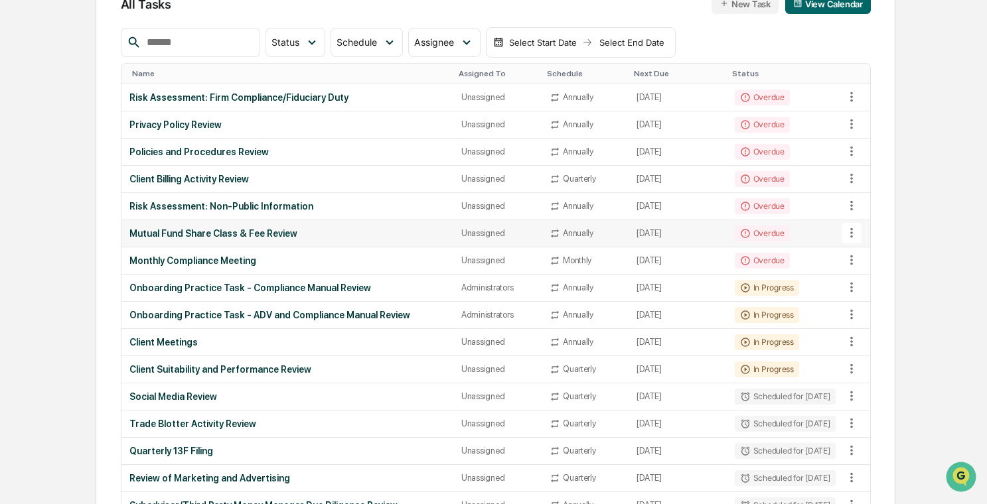
click at [323, 238] on div "Mutual Fund Share Class & Fee Review" at bounding box center [287, 233] width 316 height 11
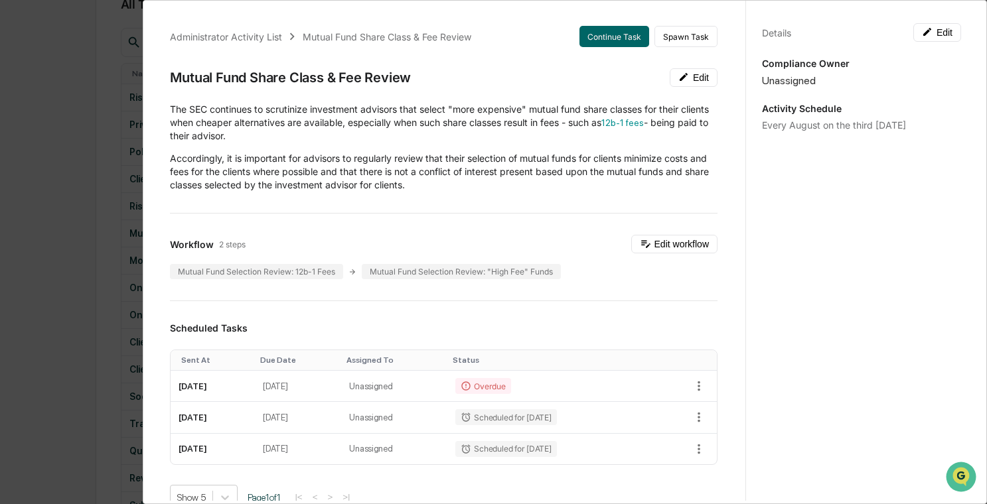
drag, startPoint x: 596, startPoint y: 42, endPoint x: 500, endPoint y: 125, distance: 127.1
click at [500, 125] on div "Administrator Activity List Mutual Fund Share Class & Fee Review Continue Task …" at bounding box center [443, 471] width 579 height 922
click at [500, 125] on p "The SEC continues to scrutinize investment advisors that select "more expensive…" at bounding box center [444, 123] width 548 height 40
click at [510, 145] on div "The SEC continues to scrutinize investment advisors that select "more expensive…" at bounding box center [444, 147] width 548 height 89
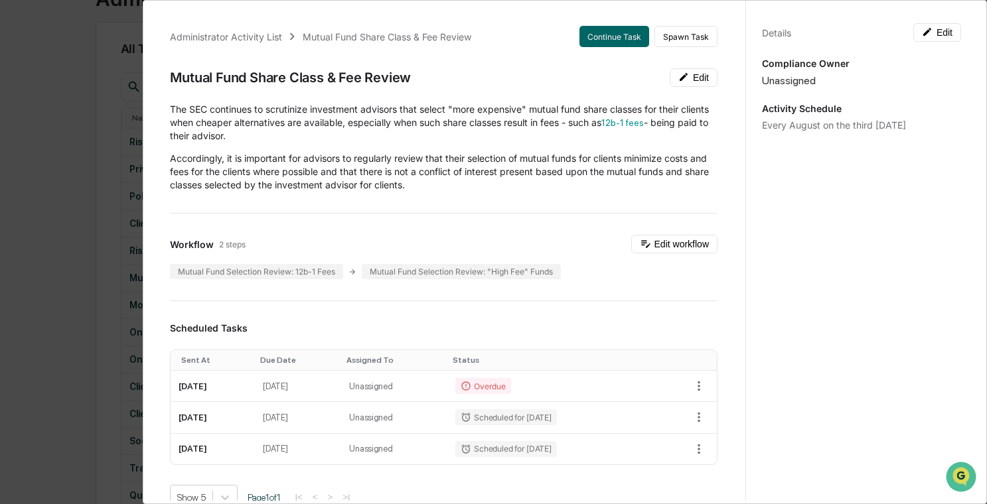
scroll to position [99, 0]
click at [617, 40] on button "Continue Task" at bounding box center [614, 36] width 70 height 21
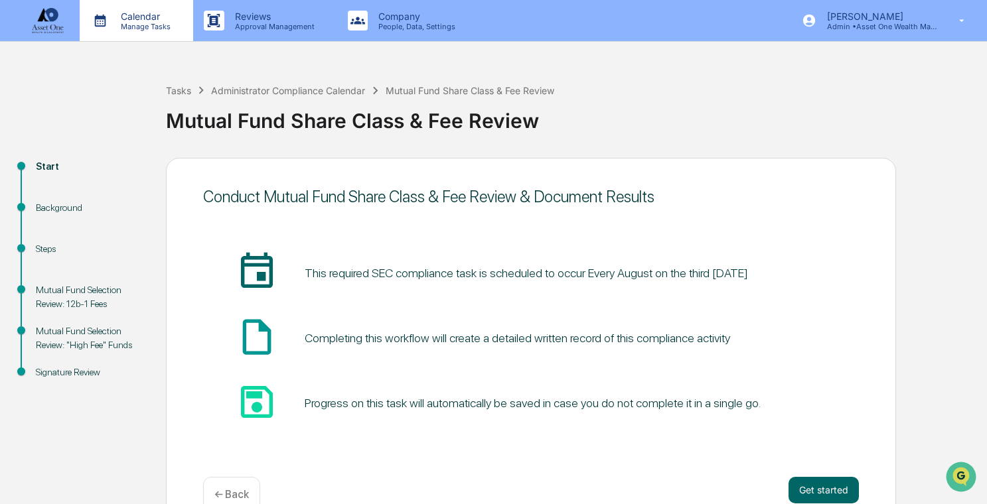
click at [164, 26] on p "Manage Tasks" at bounding box center [143, 26] width 67 height 9
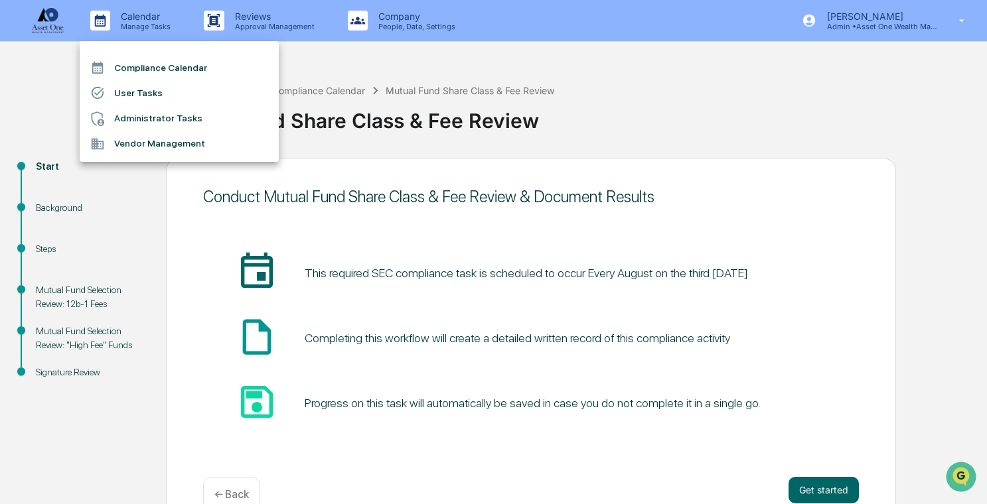
click at [190, 112] on li "Administrator Tasks" at bounding box center [179, 118] width 199 height 25
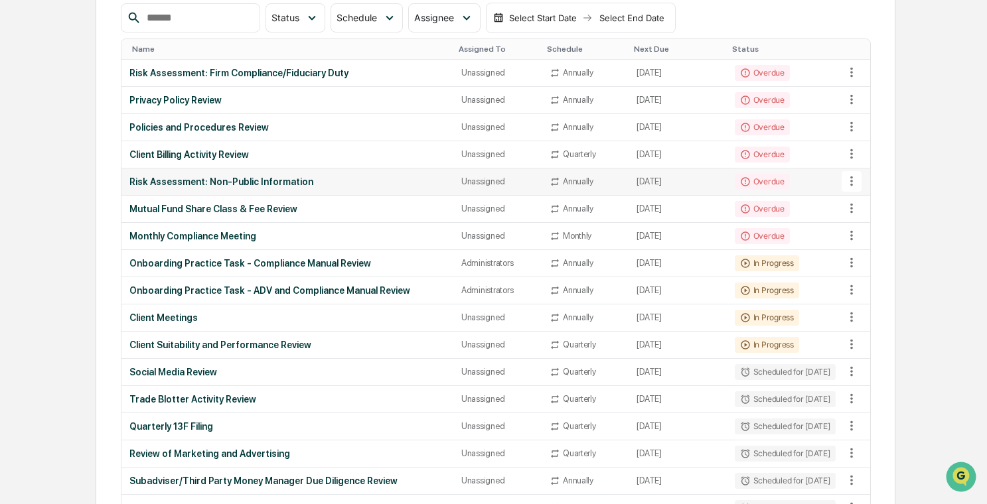
scroll to position [191, 0]
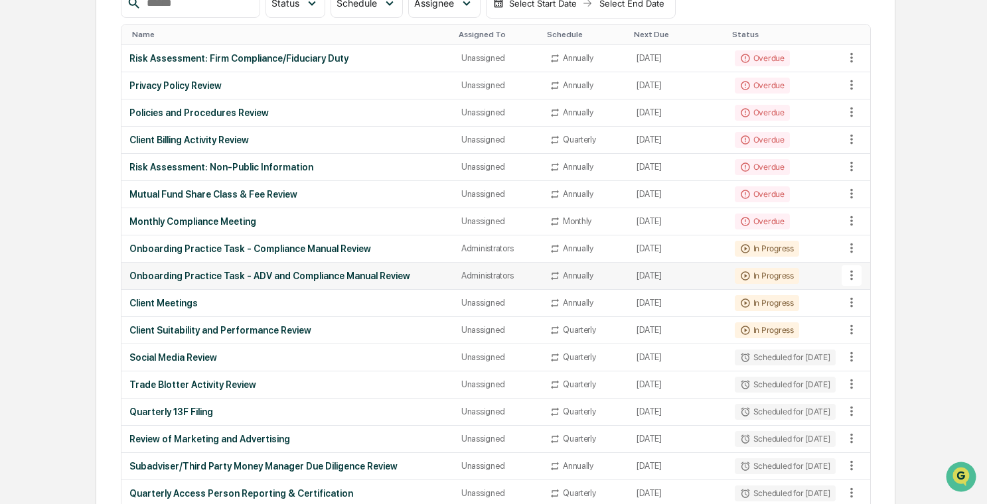
click at [341, 274] on div "Onboarding Practice Task - ADV and Compliance Manual Review" at bounding box center [287, 276] width 316 height 11
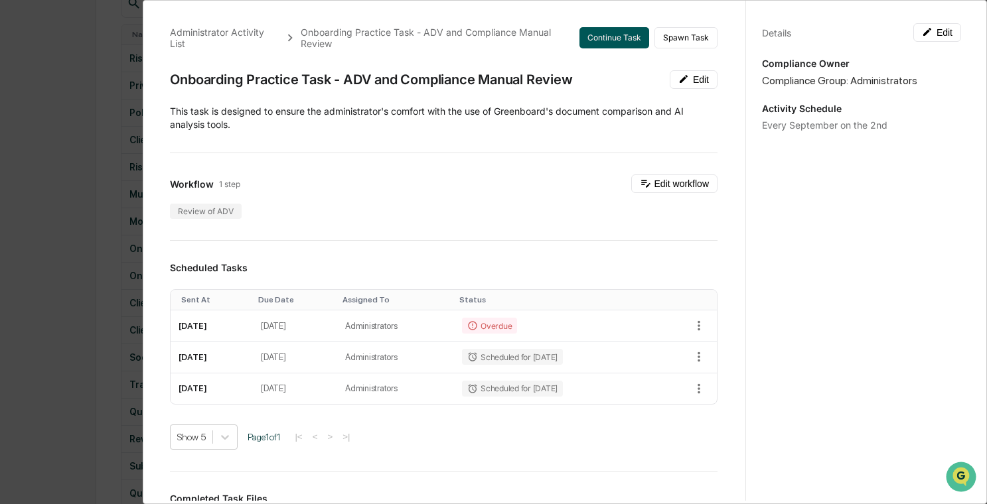
click at [613, 37] on button "Continue Task" at bounding box center [614, 37] width 70 height 21
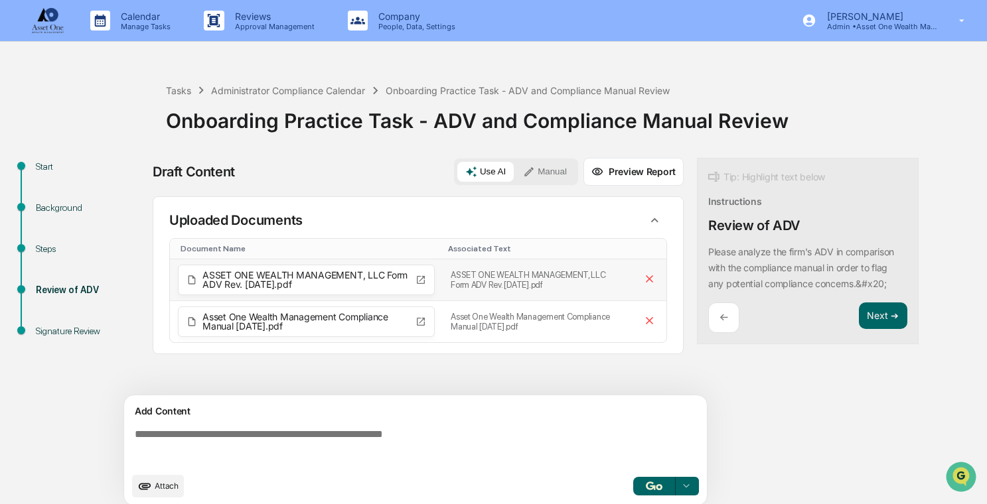
scroll to position [11, 0]
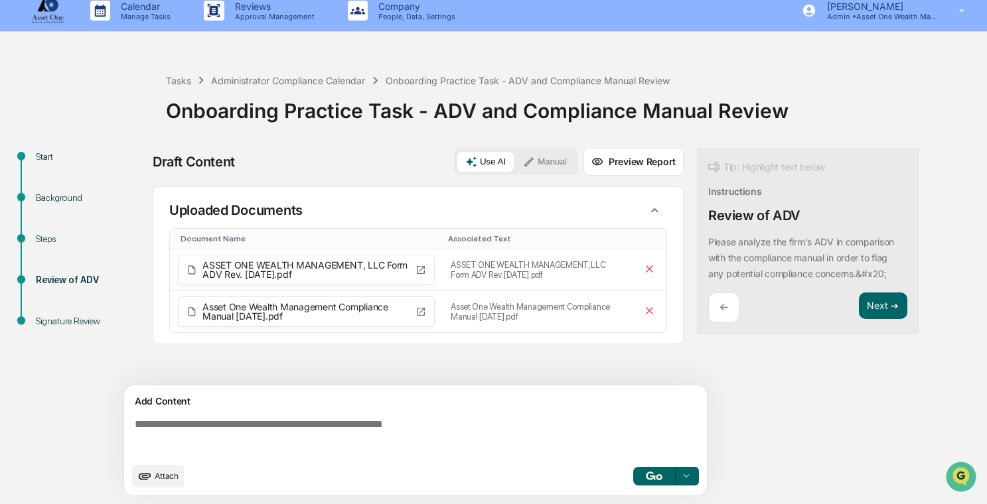
click at [855, 271] on p "​Please analyze the firm's ADV in comparison with the compliance manual in orde…" at bounding box center [801, 257] width 186 height 43
drag, startPoint x: 857, startPoint y: 273, endPoint x: 887, endPoint y: 273, distance: 30.5
click at [887, 273] on p "​Please analyze the firm's ADV in comparison with the compliance manual in orde…" at bounding box center [801, 257] width 186 height 43
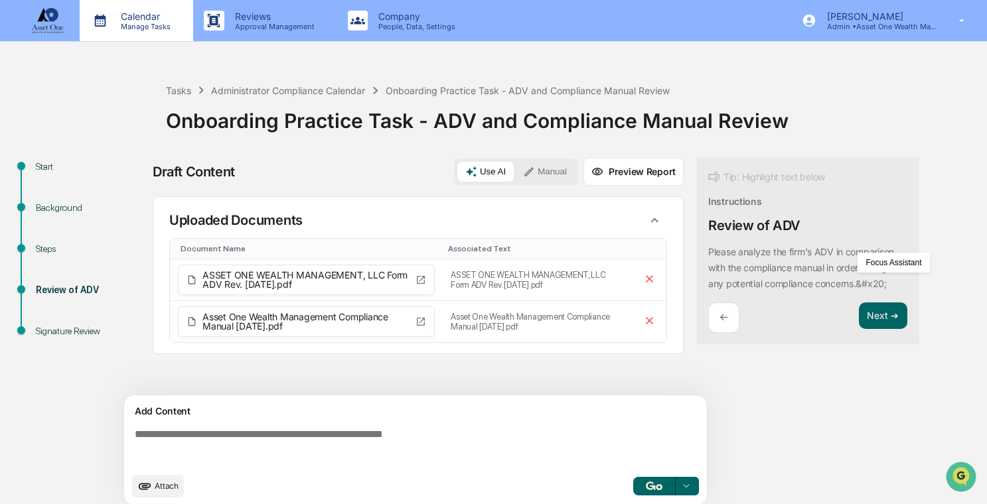
click at [151, 19] on p "Calendar" at bounding box center [143, 16] width 67 height 11
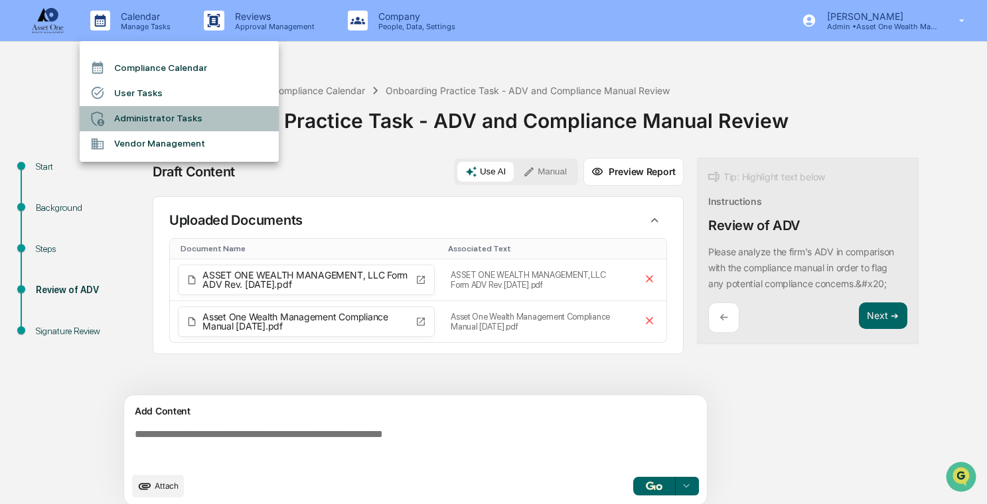
click at [182, 120] on li "Administrator Tasks" at bounding box center [179, 118] width 199 height 25
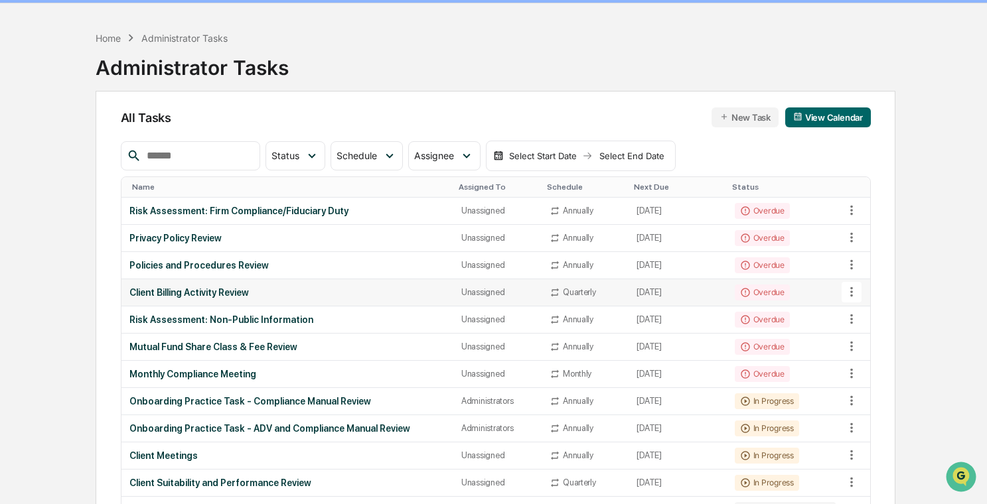
scroll to position [41, 0]
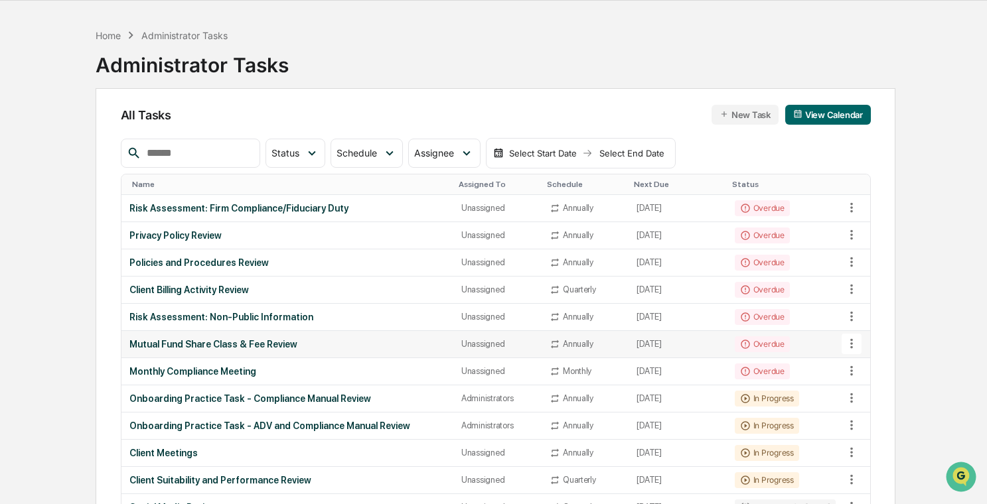
click at [265, 348] on div "Mutual Fund Share Class & Fee Review" at bounding box center [287, 344] width 316 height 11
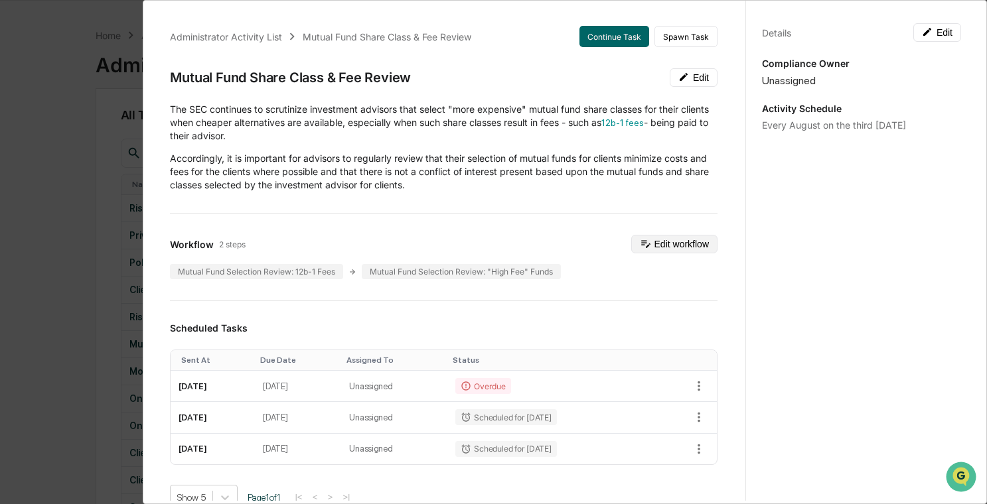
click at [642, 241] on icon at bounding box center [645, 244] width 9 height 7
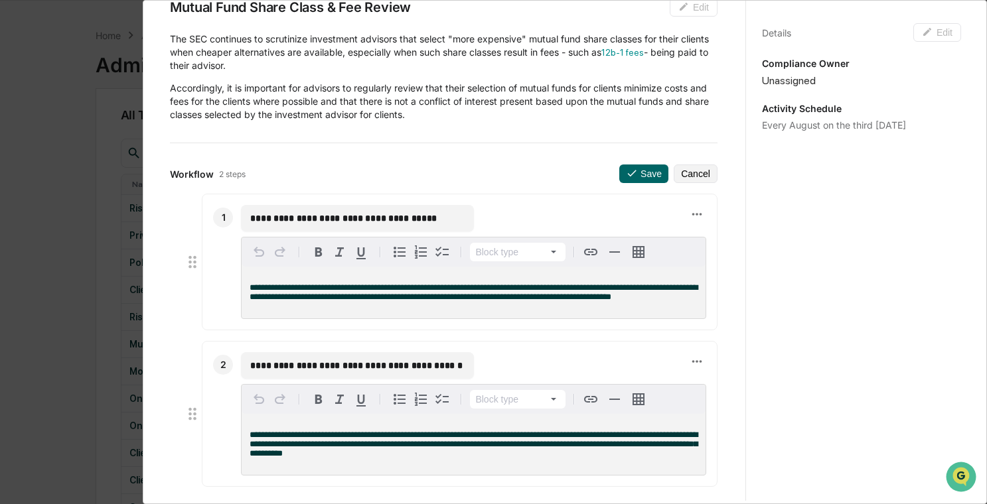
scroll to position [72, 0]
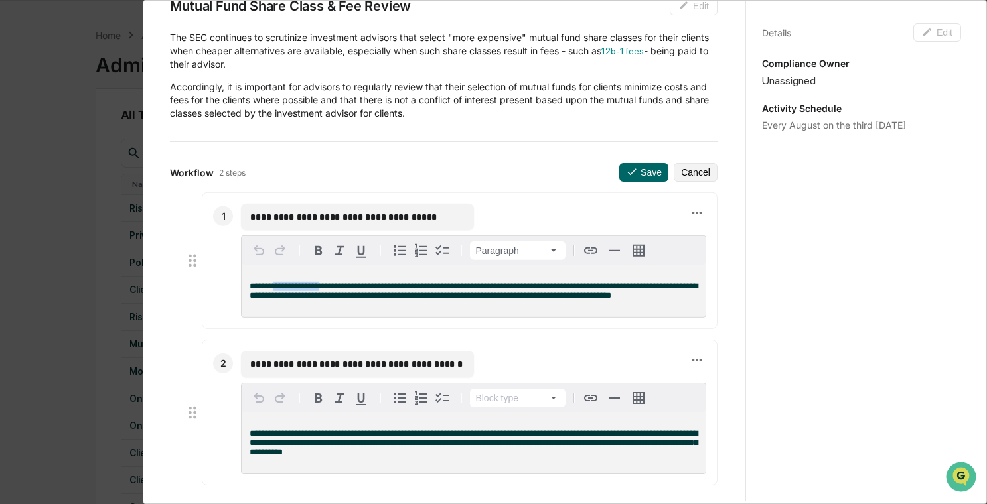
drag, startPoint x: 279, startPoint y: 289, endPoint x: 344, endPoint y: 289, distance: 64.4
click at [344, 289] on span "**********" at bounding box center [474, 291] width 448 height 18
click at [451, 293] on span "**********" at bounding box center [474, 291] width 448 height 18
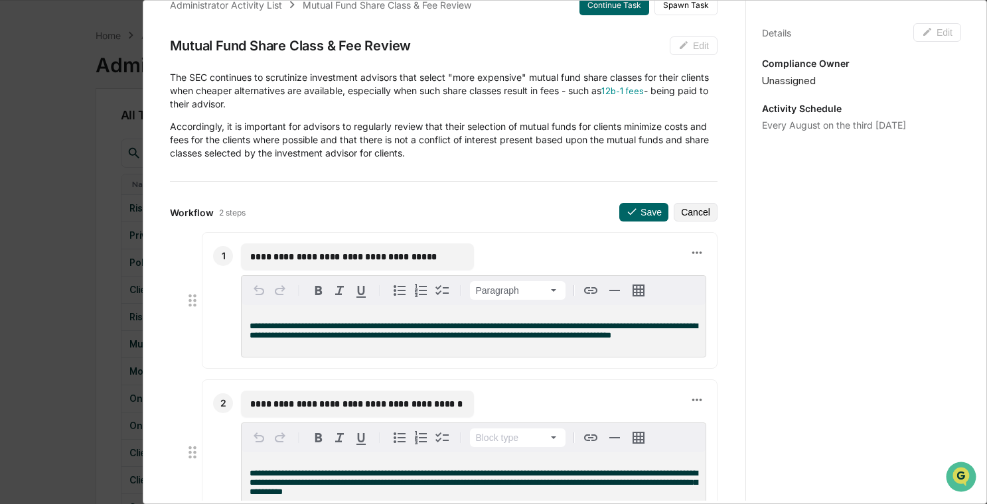
scroll to position [0, 0]
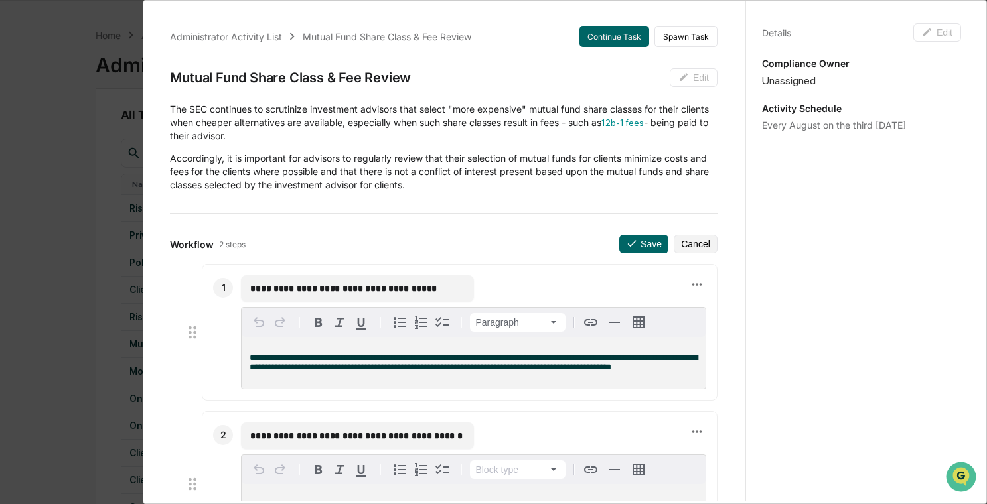
click at [69, 185] on div "**********" at bounding box center [493, 252] width 987 height 504
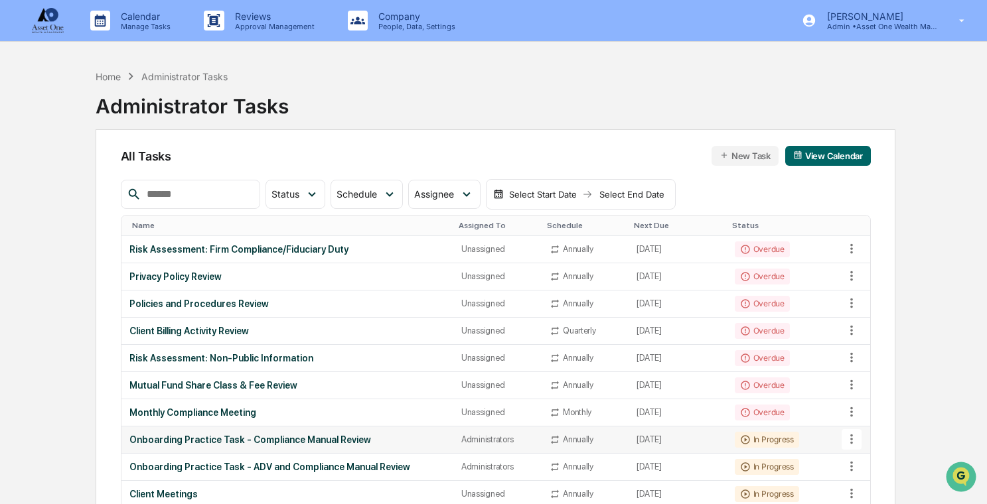
click at [255, 440] on div "Onboarding Practice Task - Compliance Manual Review" at bounding box center [287, 440] width 316 height 11
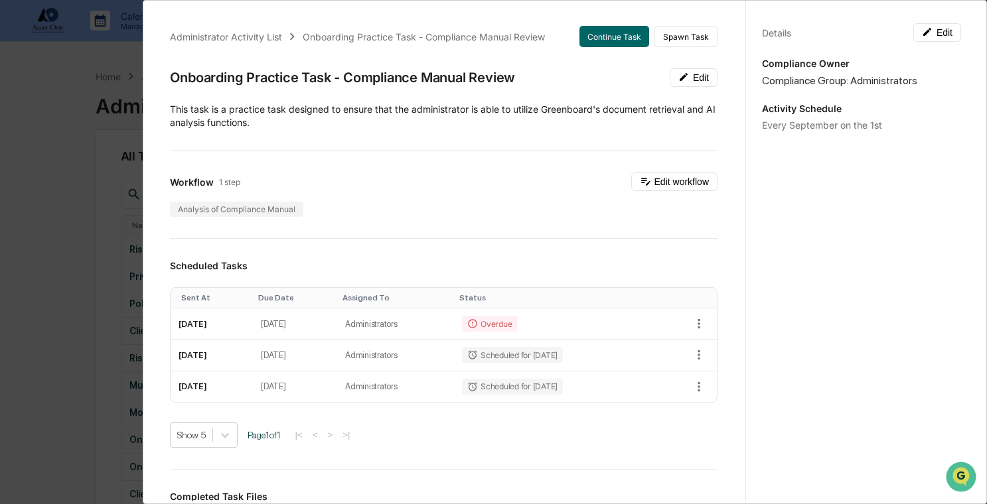
drag, startPoint x: 640, startPoint y: 39, endPoint x: 588, endPoint y: 140, distance: 113.4
click at [588, 140] on div "Administrator Activity List Onboarding Practice Task - Compliance Manual Review…" at bounding box center [443, 440] width 579 height 860
click at [92, 200] on div "Administrator Activity List Onboarding Practice Task - Compliance Manual Review…" at bounding box center [493, 252] width 987 height 504
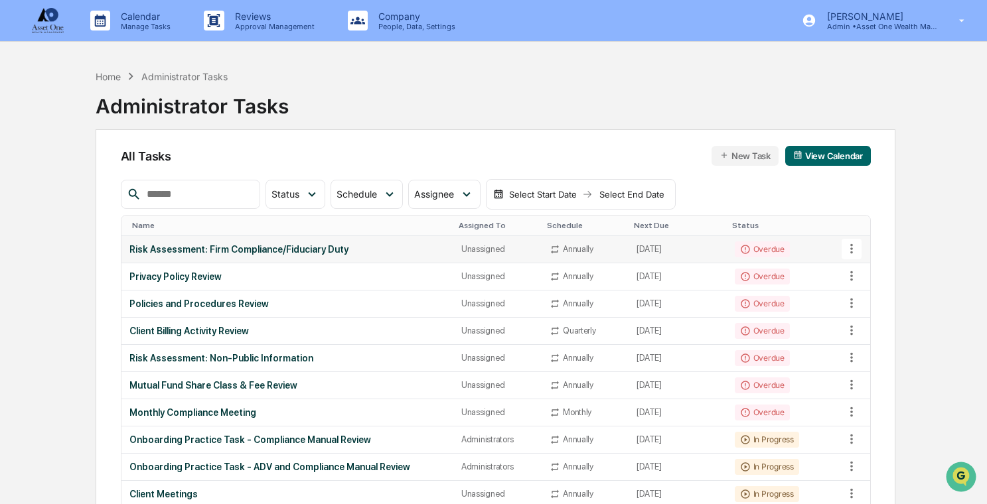
click at [844, 244] on icon at bounding box center [851, 249] width 15 height 15
click at [871, 273] on li "View Task" at bounding box center [895, 272] width 106 height 25
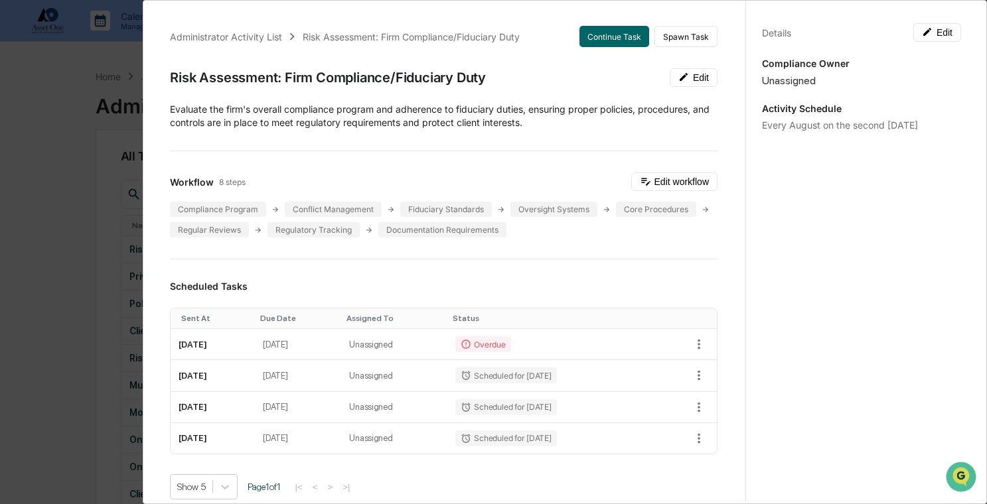
click at [61, 157] on div "Administrator Activity List Risk Assessment: Firm Compliance/Fiduciary Duty Con…" at bounding box center [493, 252] width 987 height 504
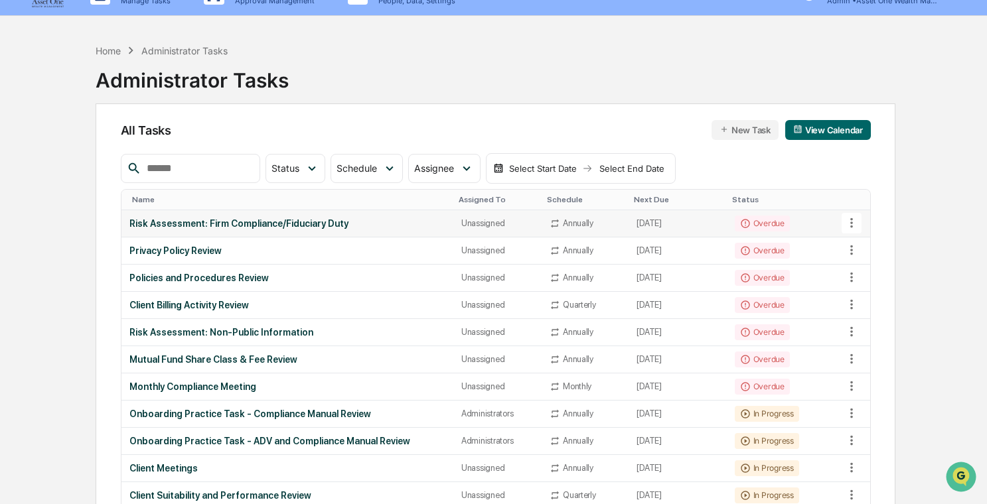
scroll to position [29, 0]
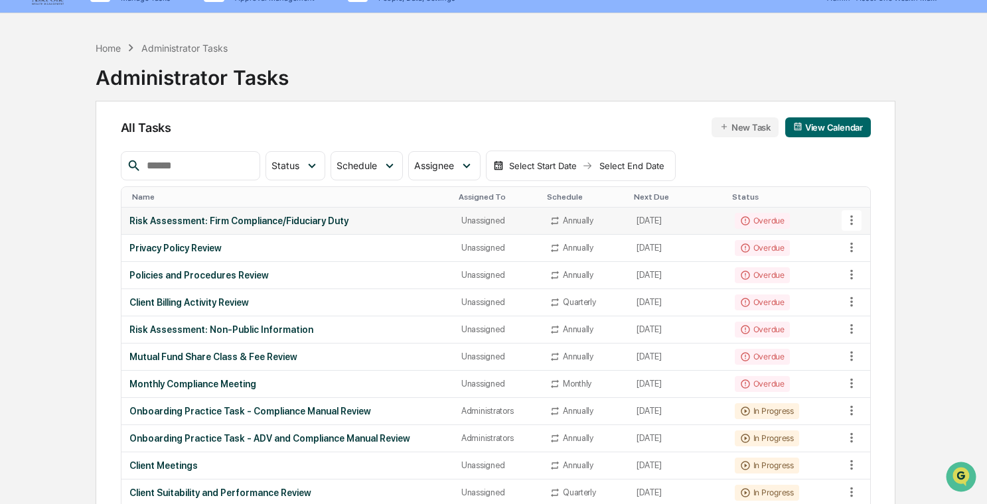
click at [846, 220] on icon at bounding box center [851, 220] width 15 height 15
click at [903, 204] on div at bounding box center [493, 252] width 987 height 504
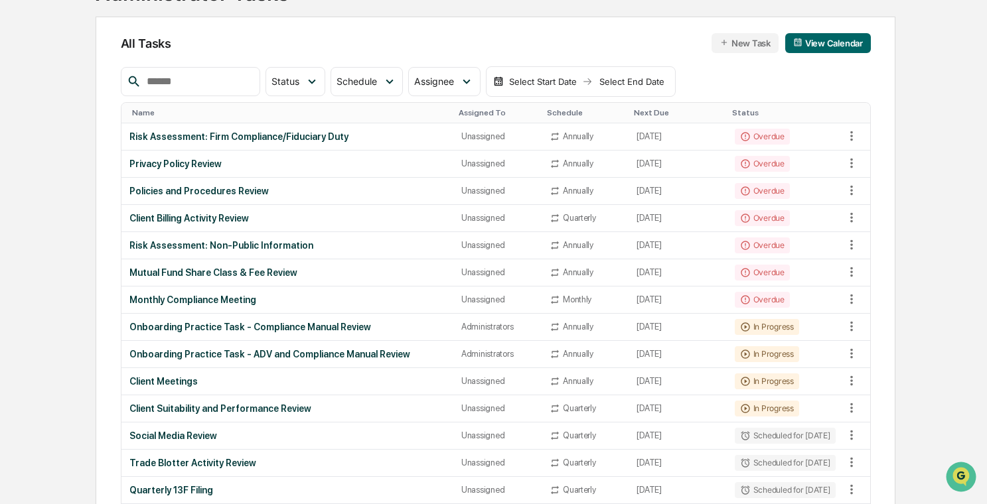
scroll to position [0, 0]
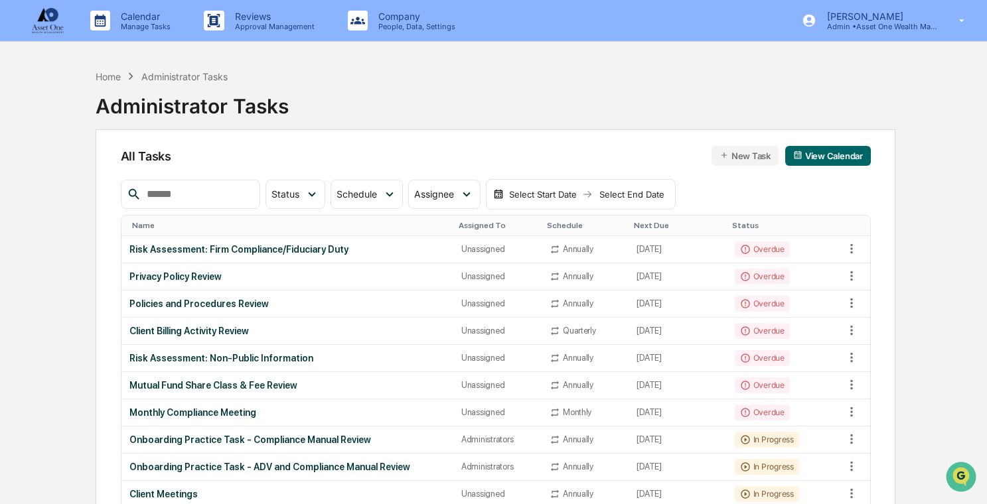
click at [310, 102] on div "Home Administrator Tasks Administrator Tasks" at bounding box center [495, 96] width 799 height 66
click at [151, 8] on div "Calendar Manage Tasks" at bounding box center [136, 20] width 113 height 41
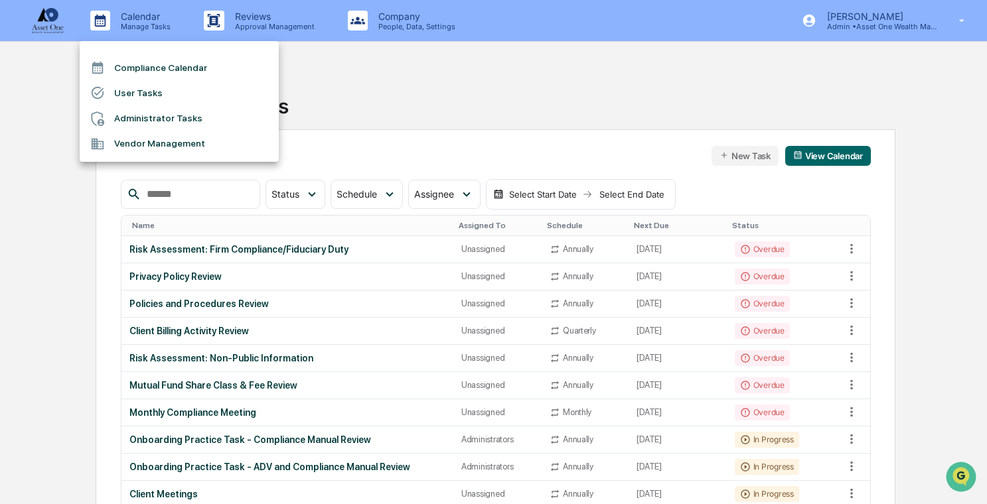
click at [177, 66] on li "Compliance Calendar" at bounding box center [179, 67] width 199 height 25
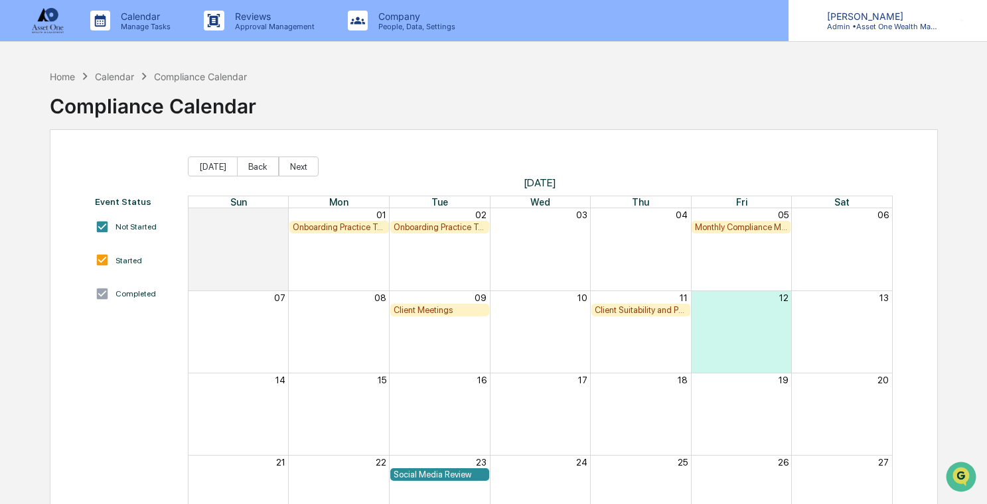
click at [875, 24] on p "Admin • Asset One Wealth Management" at bounding box center [877, 26] width 123 height 9
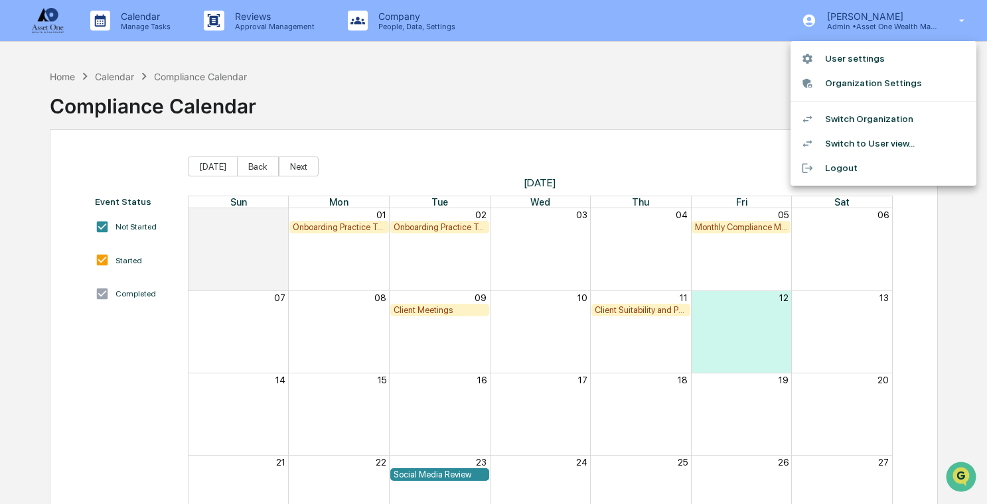
click at [661, 125] on div at bounding box center [493, 252] width 987 height 504
